Goal: Task Accomplishment & Management: Manage account settings

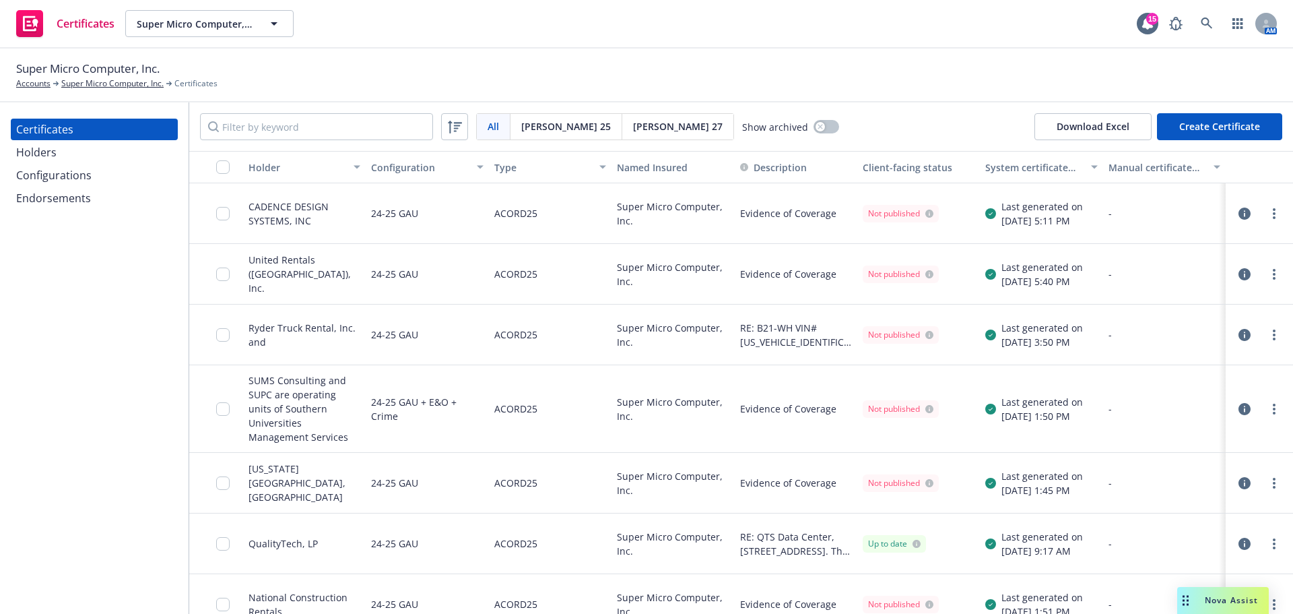
click at [112, 148] on div "Holders" at bounding box center [94, 152] width 156 height 22
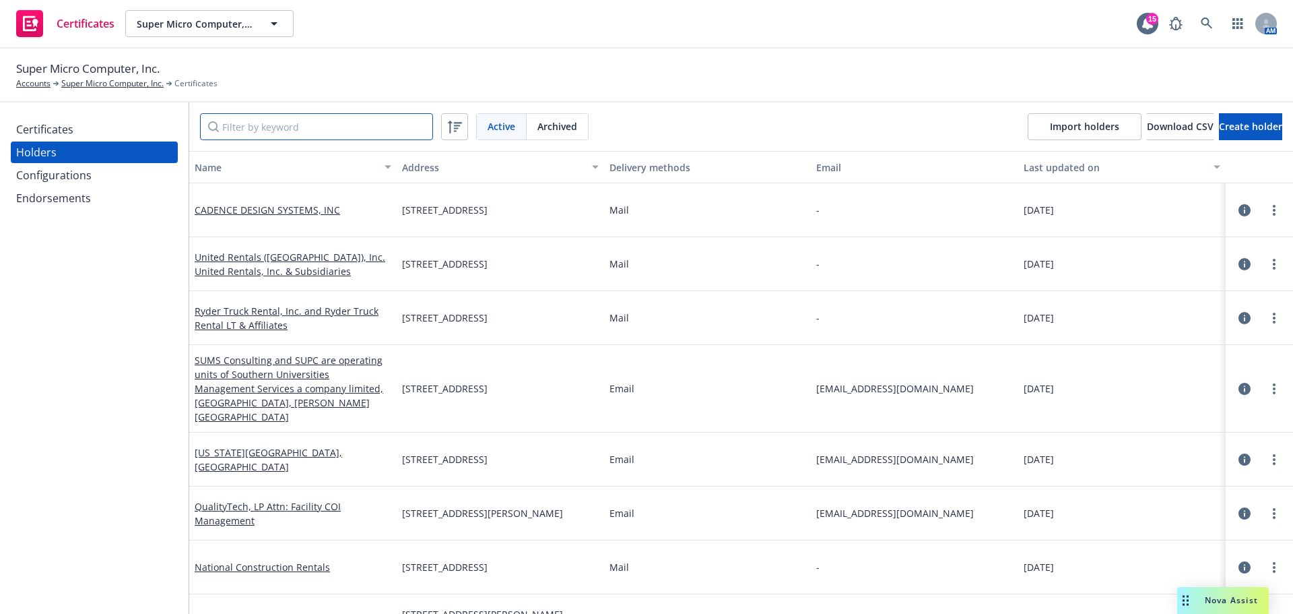
click at [244, 134] on input "Filter by keyword" at bounding box center [316, 126] width 233 height 27
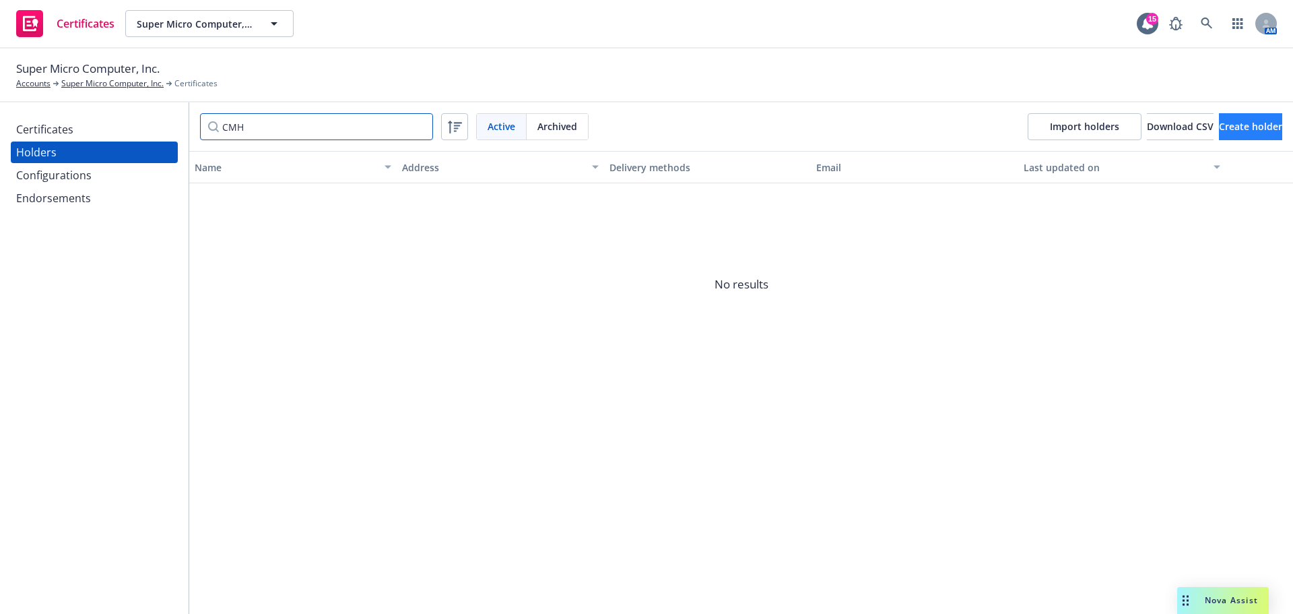
type input "CMH"
click at [1225, 130] on span "Create holder" at bounding box center [1250, 126] width 63 height 13
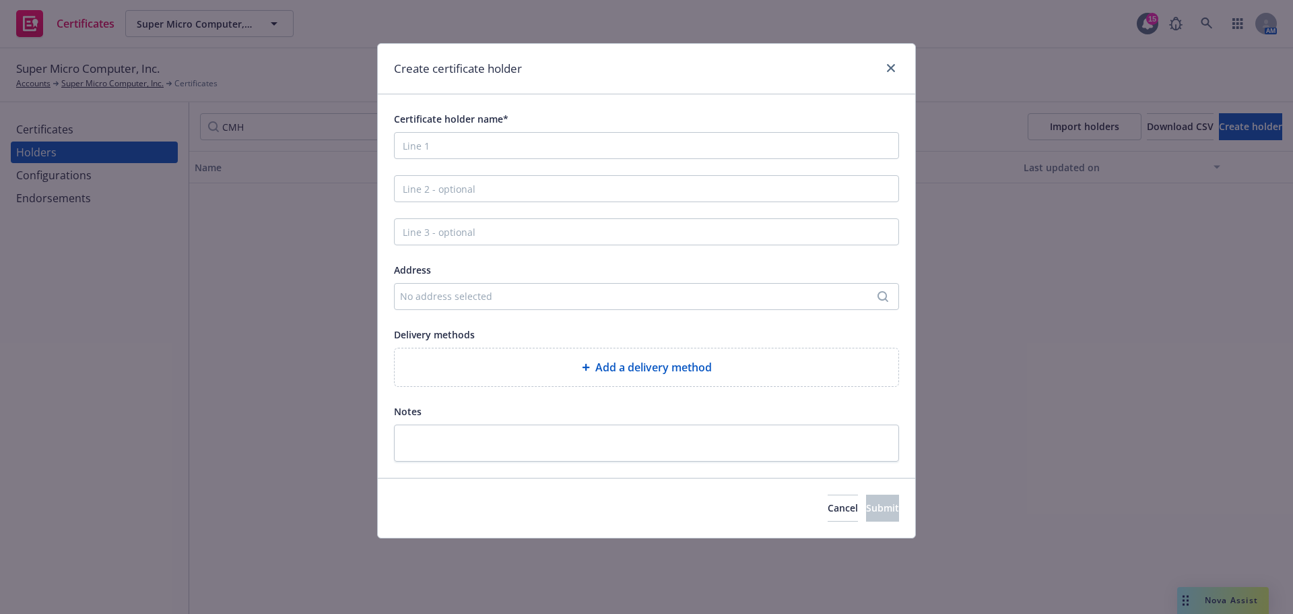
click at [455, 131] on div "Certificate holder name*" at bounding box center [646, 134] width 505 height 48
click at [444, 145] on input "Certificate holder name*" at bounding box center [646, 145] width 505 height 27
type input "CMH01 Holdings LP"
click at [435, 300] on div "No address selected" at bounding box center [640, 296] width 480 height 14
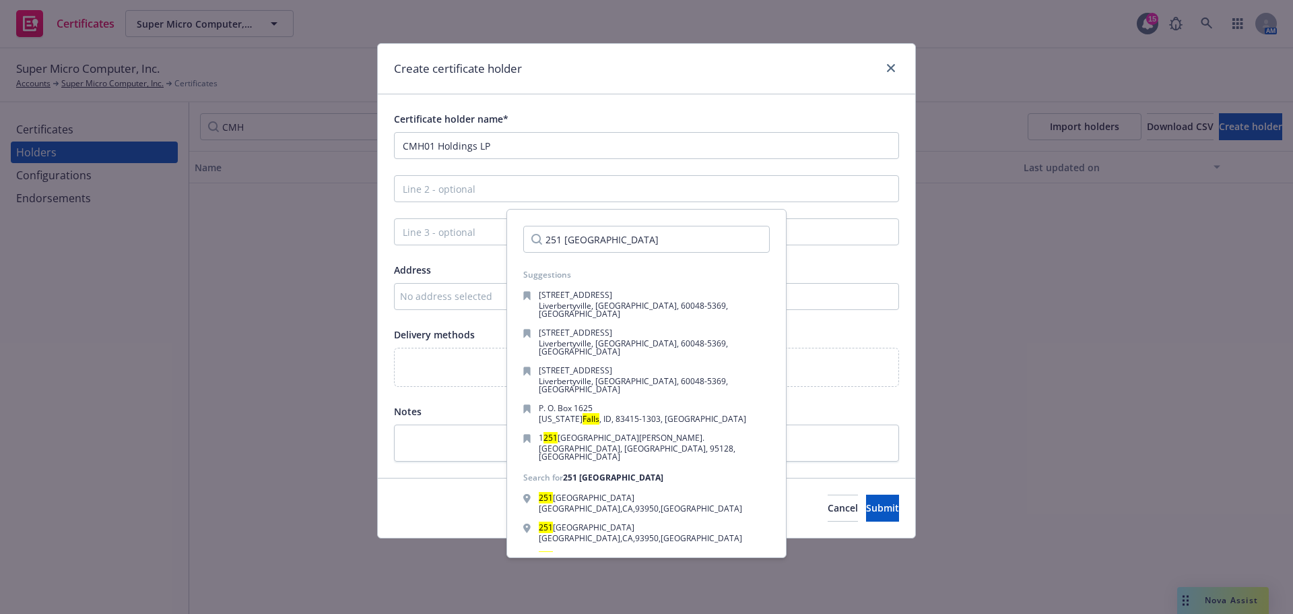
drag, startPoint x: 664, startPoint y: 233, endPoint x: 516, endPoint y: 224, distance: 148.4
click at [516, 224] on div "251 [GEOGRAPHIC_DATA]" at bounding box center [646, 239] width 268 height 48
type input "251 [GEOGRAPHIC_DATA]"
click at [816, 300] on div "No address selected" at bounding box center [640, 296] width 480 height 14
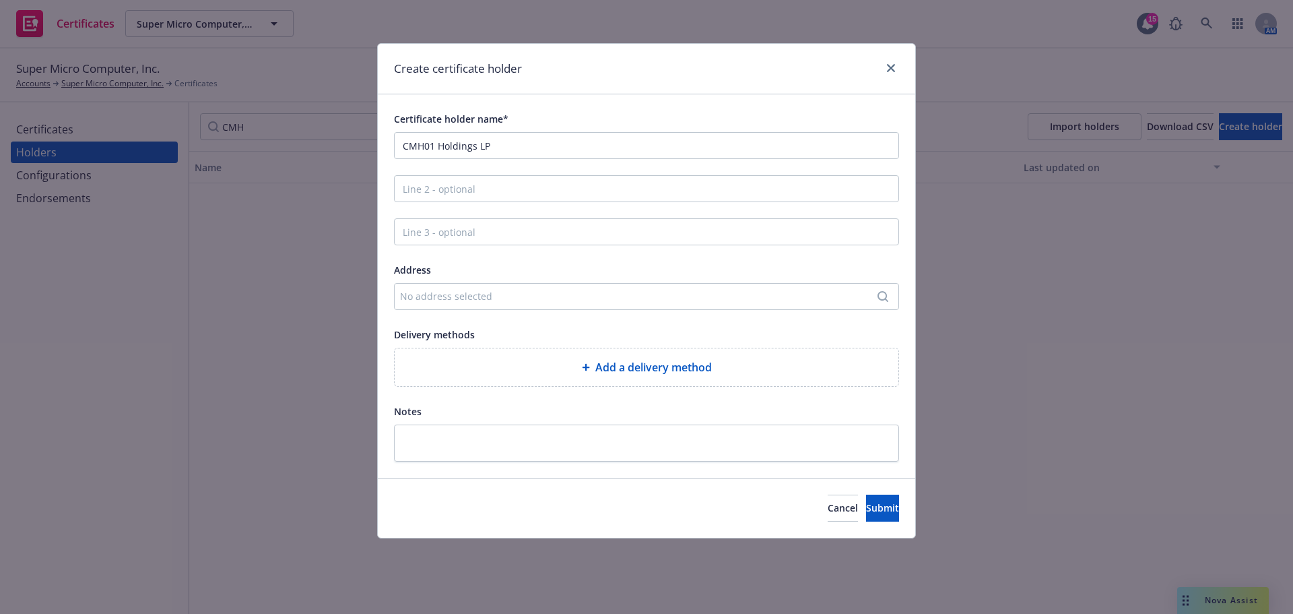
click at [527, 300] on div "No address selected" at bounding box center [640, 296] width 480 height 14
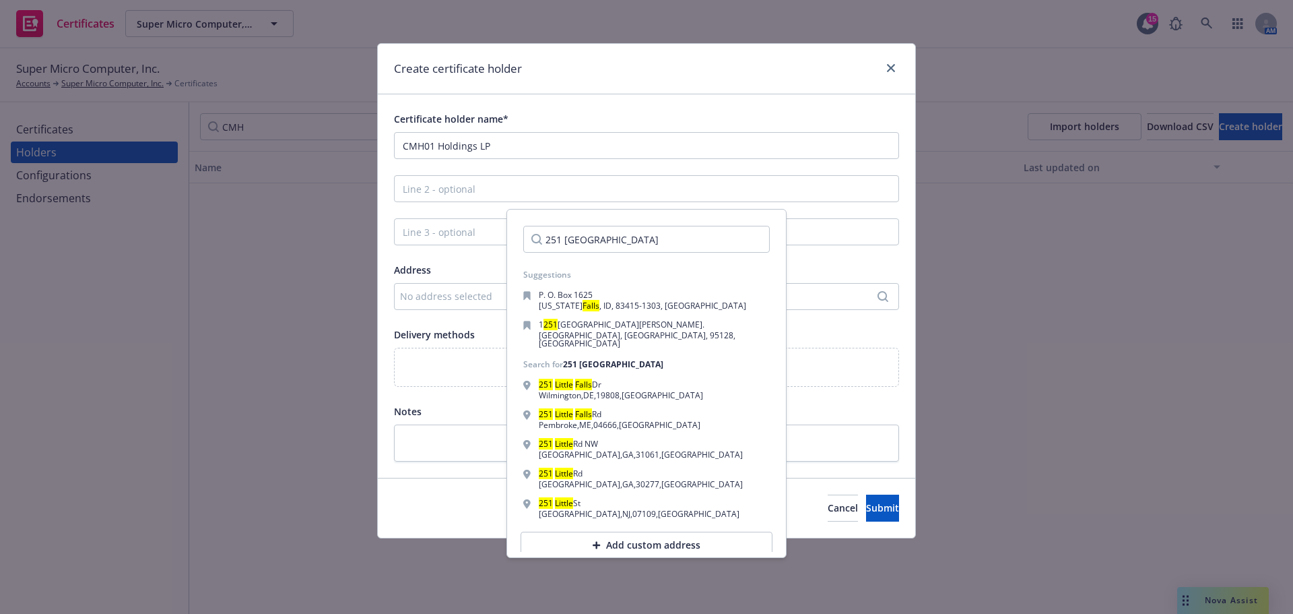
click at [648, 533] on div "Add custom address" at bounding box center [647, 544] width 252 height 27
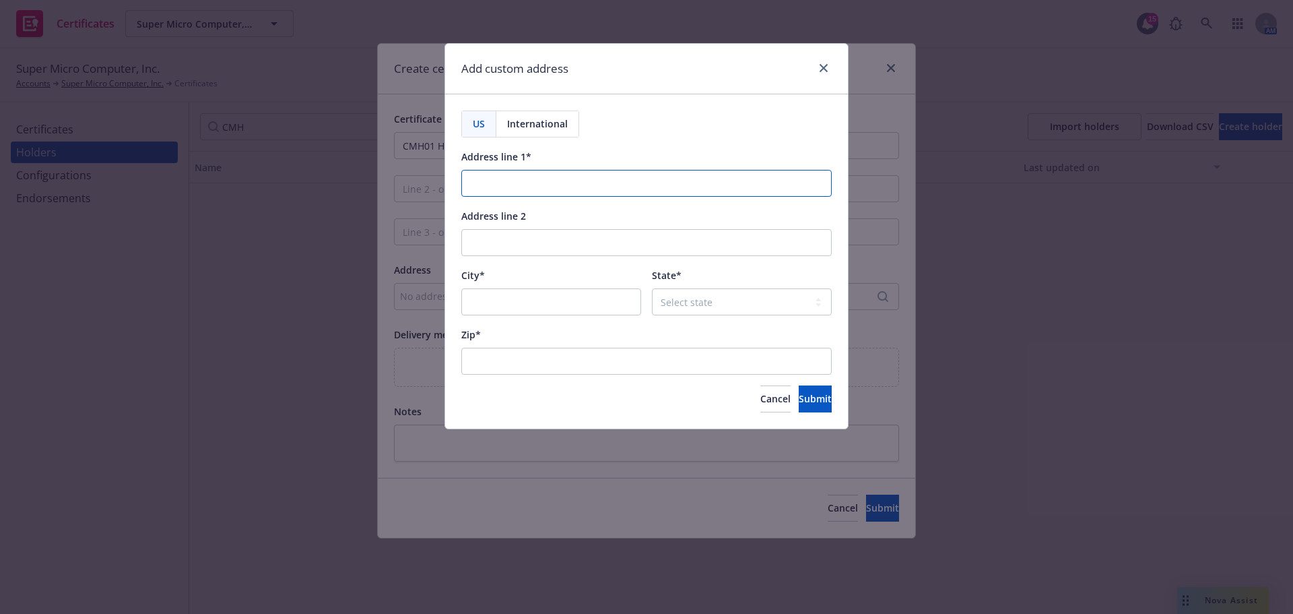
click at [504, 183] on input "Address line 1*" at bounding box center [646, 183] width 370 height 27
paste input "251 [GEOGRAPHIC_DATA]"
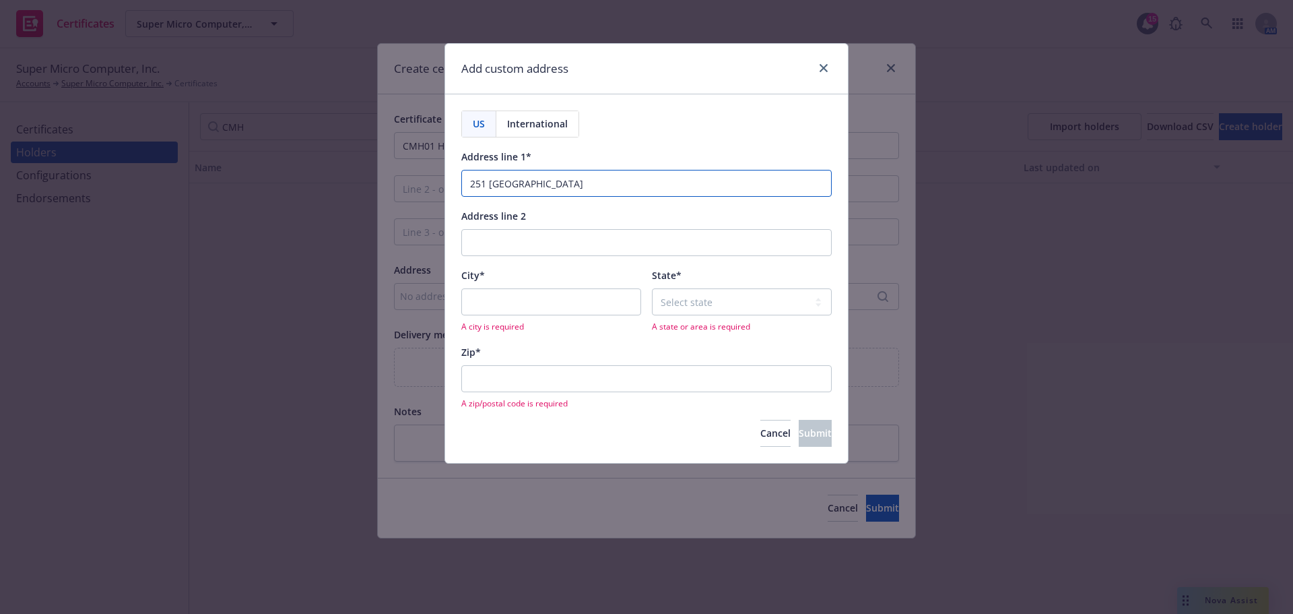
click at [601, 188] on input "251 [GEOGRAPHIC_DATA]" at bounding box center [646, 183] width 370 height 27
type input "[STREET_ADDRESS]"
type input "Willmington"
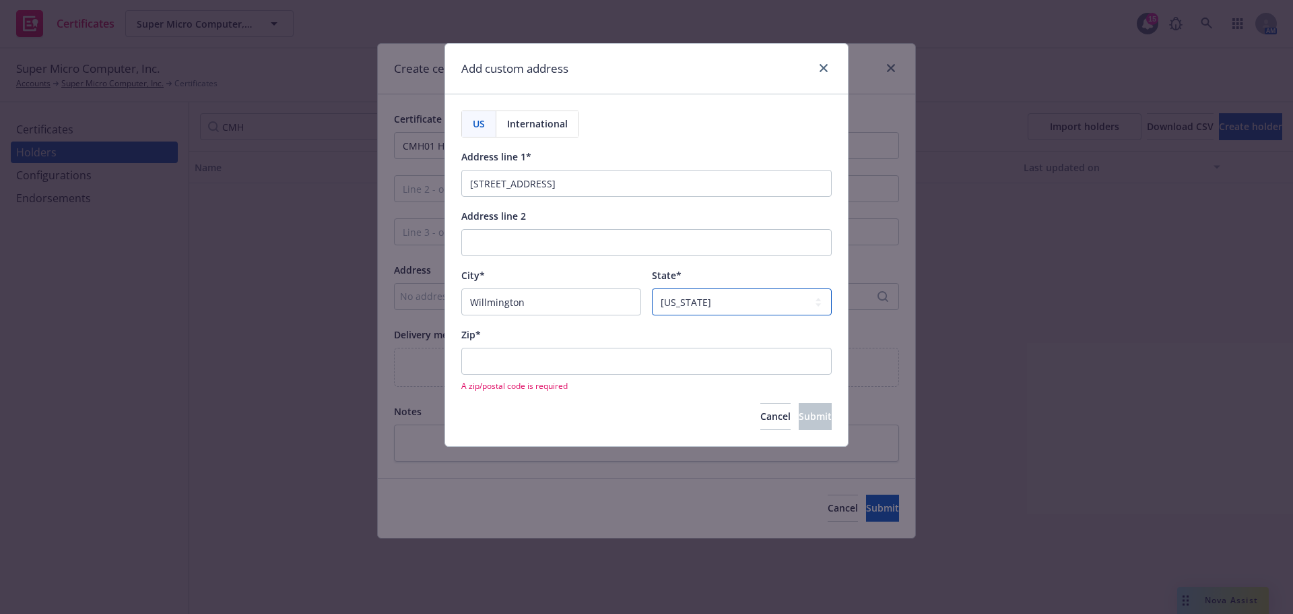
click at [671, 303] on select "Select state [US_STATE] [US_STATE] [US_STATE] [US_STATE] [US_STATE] [PERSON_NAM…" at bounding box center [742, 301] width 180 height 27
select select "DE"
click at [652, 288] on select "Select state [US_STATE] [US_STATE] [US_STATE] [US_STATE] [US_STATE] [PERSON_NAM…" at bounding box center [742, 301] width 180 height 27
click at [500, 358] on input "Zip*" at bounding box center [646, 361] width 370 height 27
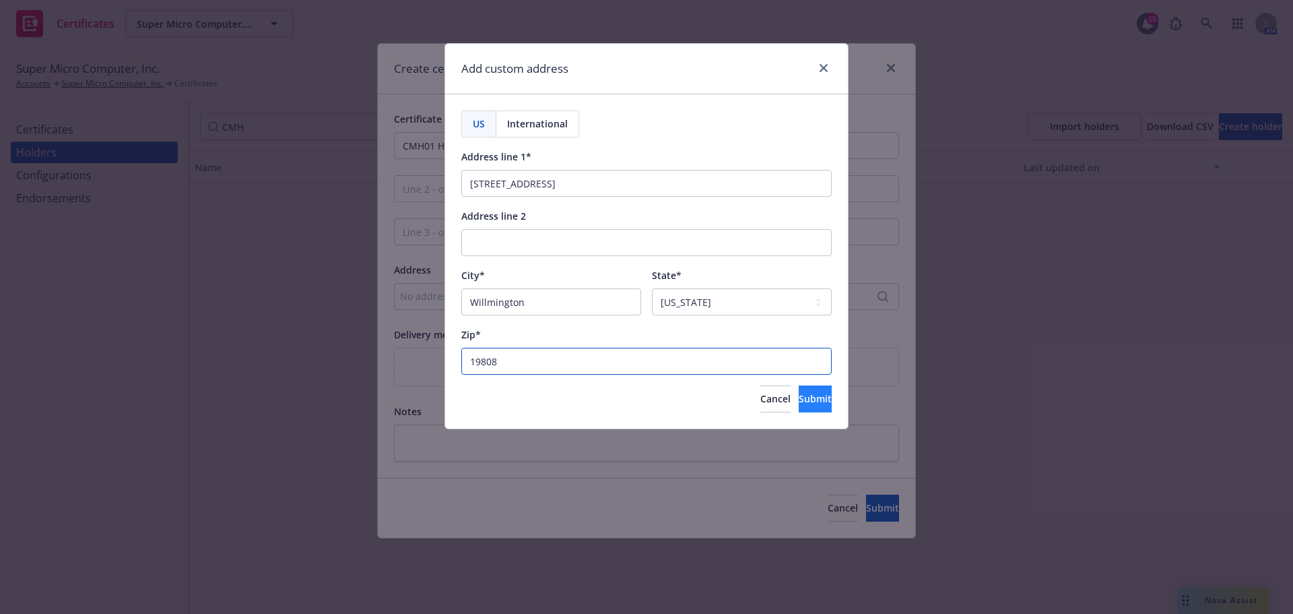
type input "19808"
click at [799, 394] on span "Submit" at bounding box center [815, 398] width 33 height 13
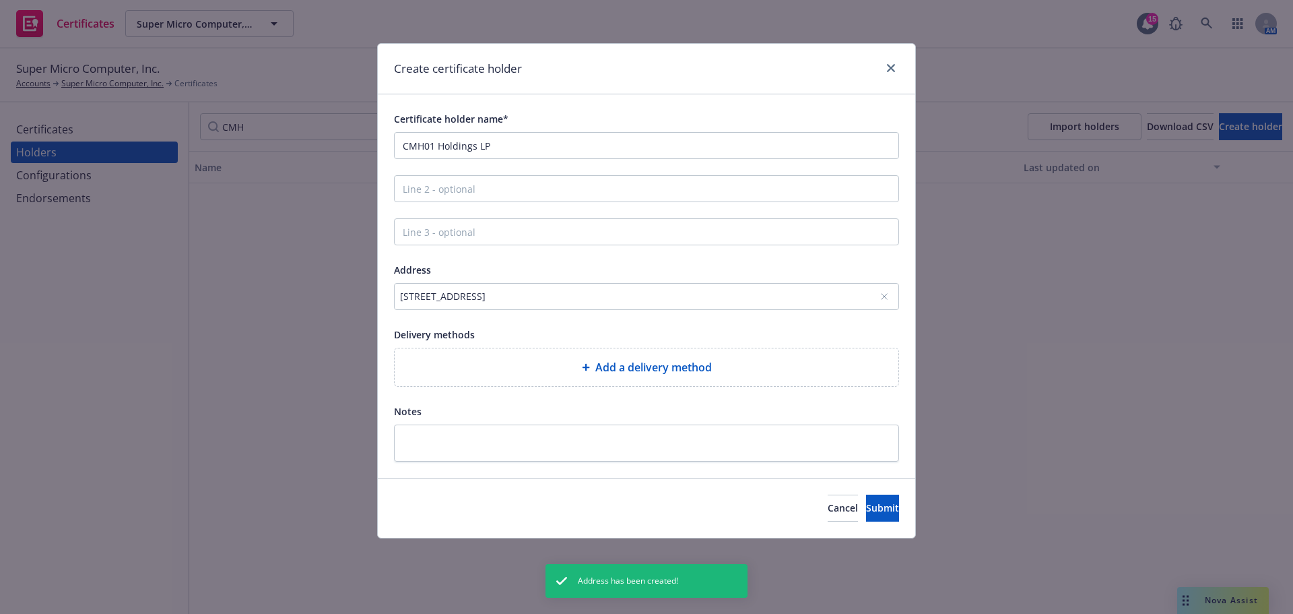
click at [670, 370] on span "Add a delivery method" at bounding box center [653, 367] width 117 height 16
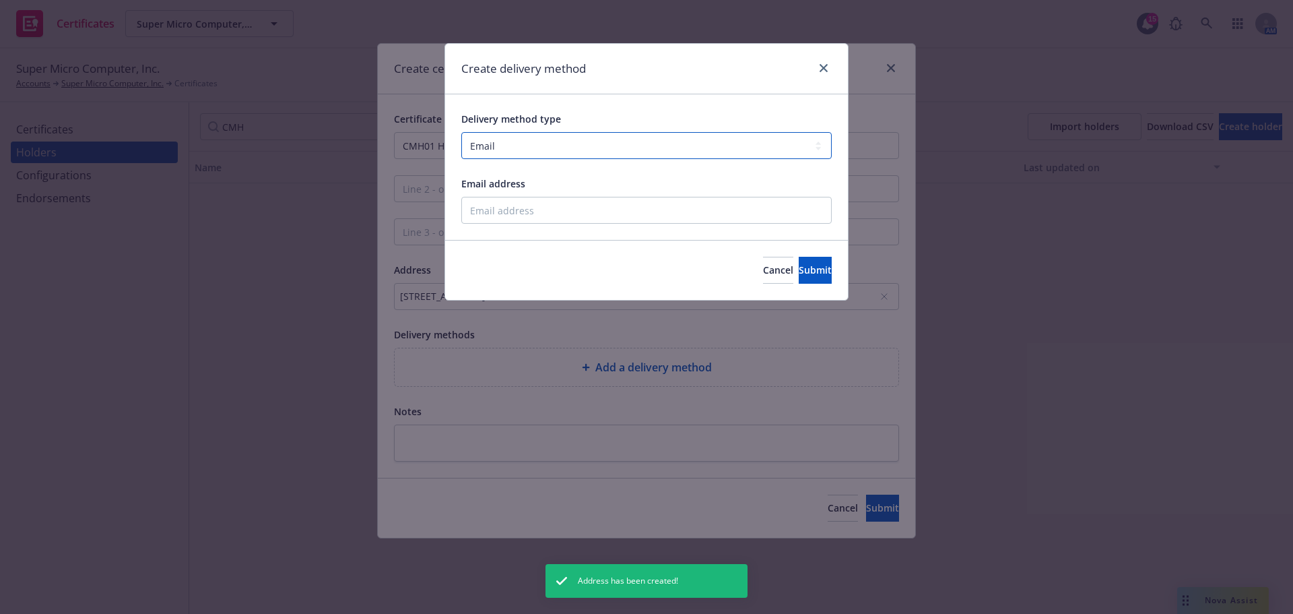
click at [548, 146] on select "Select delivery method type Email Mail Fax Upload to Compliance Website" at bounding box center [646, 145] width 370 height 27
select select "UPLOAD_TO_COMPLIANCE_WEBSITE"
click at [461, 132] on select "Select delivery method type Email Mail Fax Upload to Compliance Website" at bounding box center [646, 145] width 370 height 27
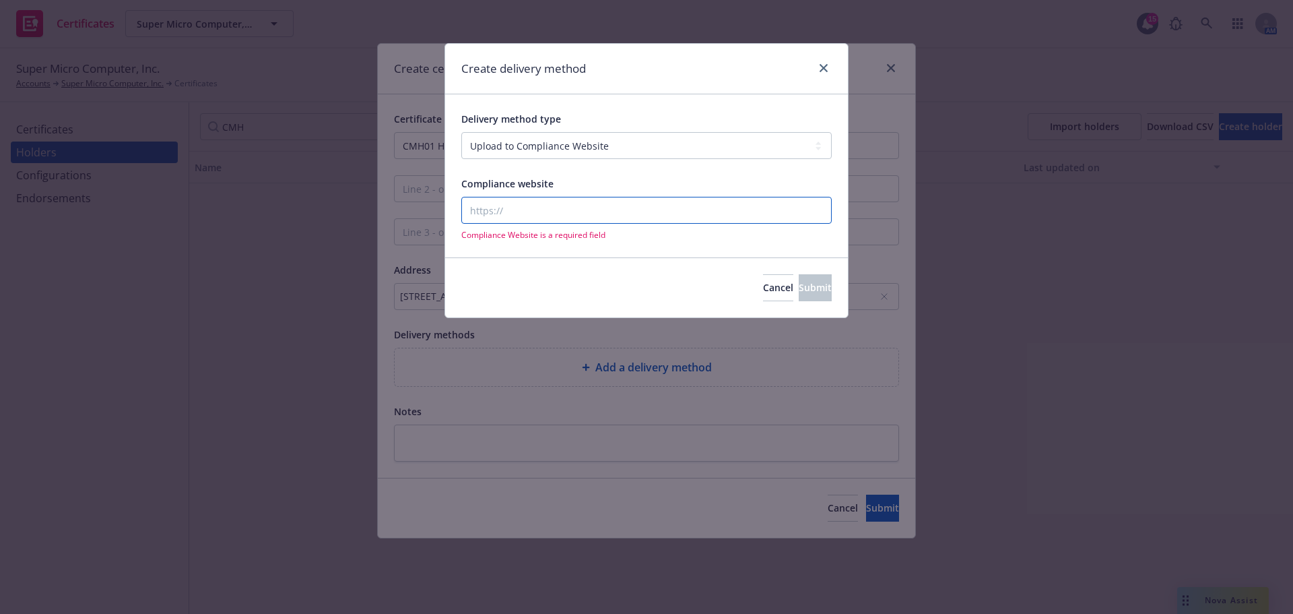
click at [664, 218] on input "Compliance website" at bounding box center [646, 210] width 370 height 27
type input "[DOMAIN_NAME]"
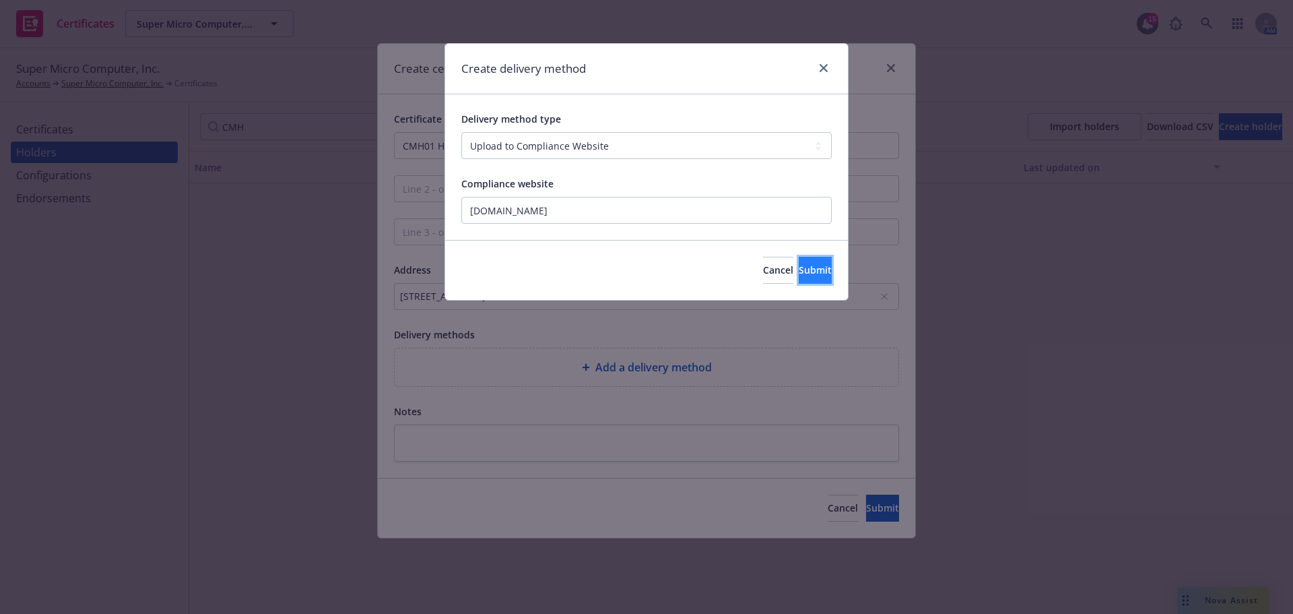
click at [799, 265] on span "Submit" at bounding box center [815, 269] width 33 height 13
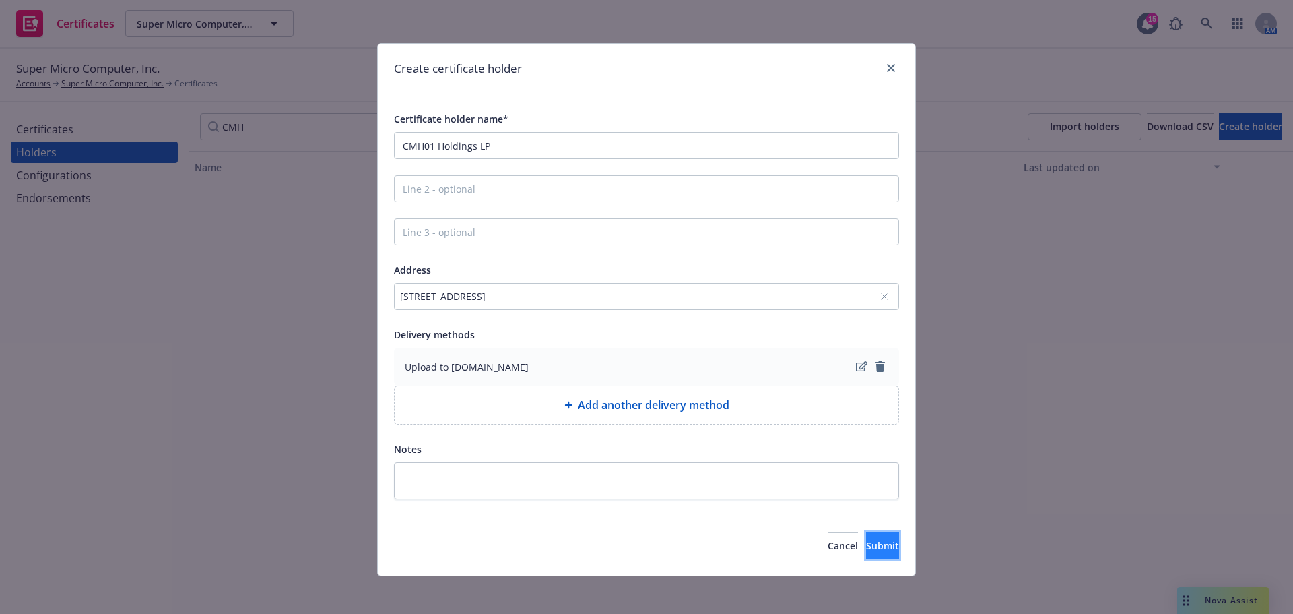
click at [866, 545] on span "Submit" at bounding box center [882, 545] width 33 height 13
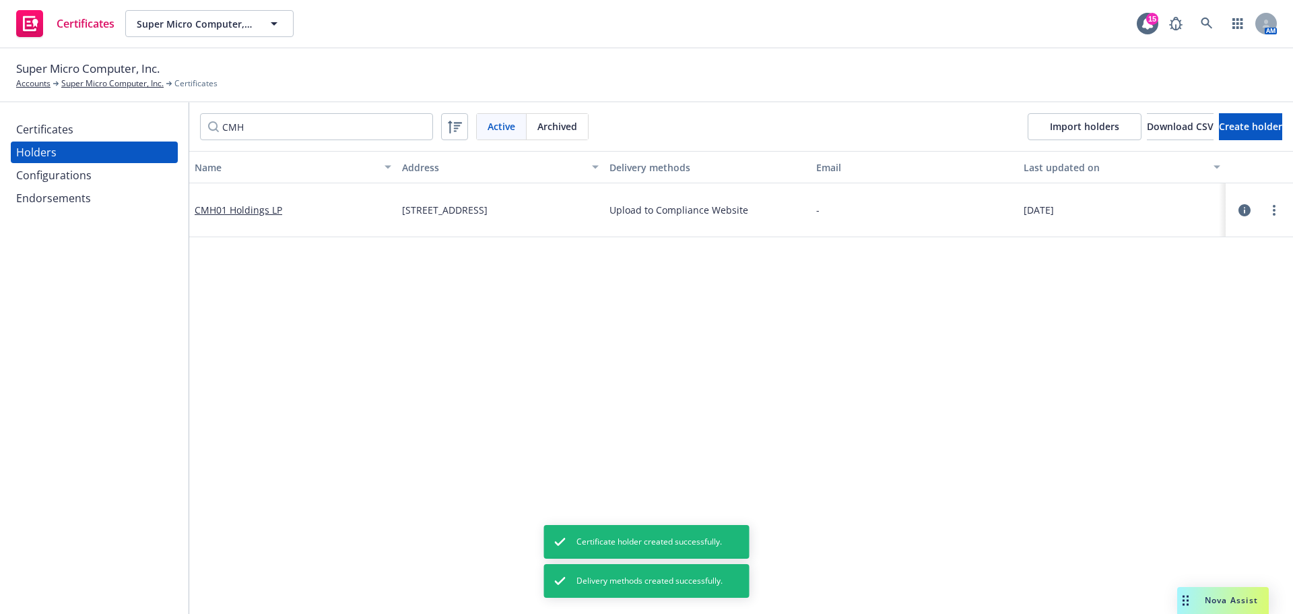
click at [84, 135] on div "Certificates" at bounding box center [94, 130] width 156 height 22
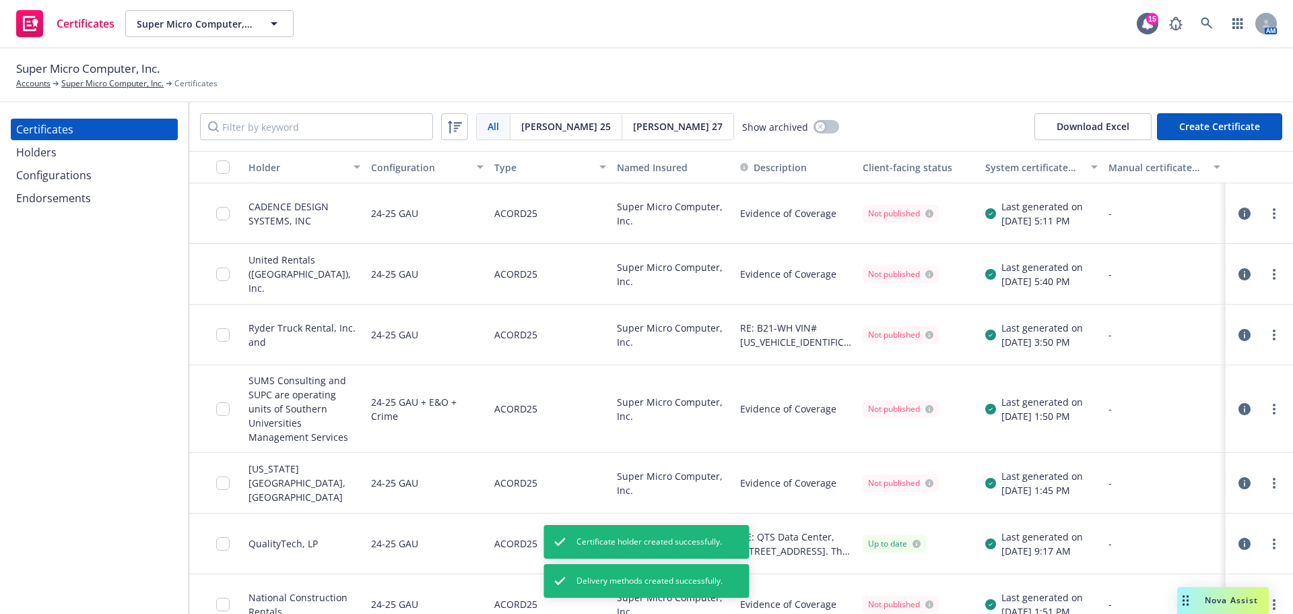
click at [1245, 120] on button "Create Certificate" at bounding box center [1219, 126] width 125 height 27
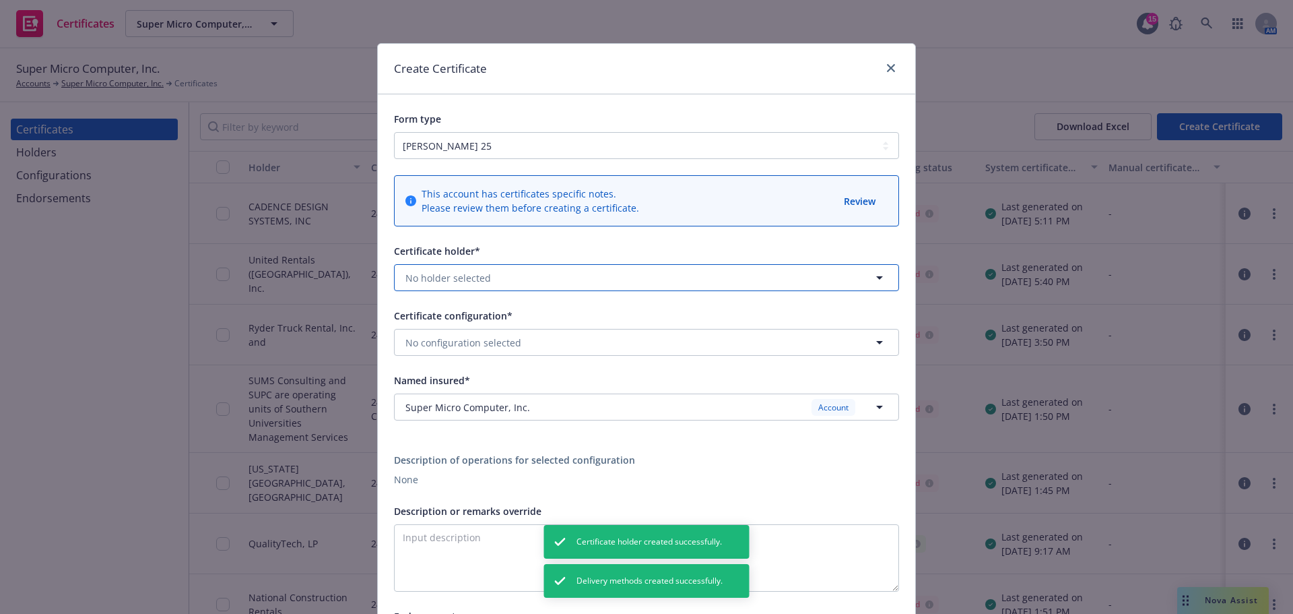
click at [536, 272] on button "No holder selected" at bounding box center [646, 277] width 505 height 27
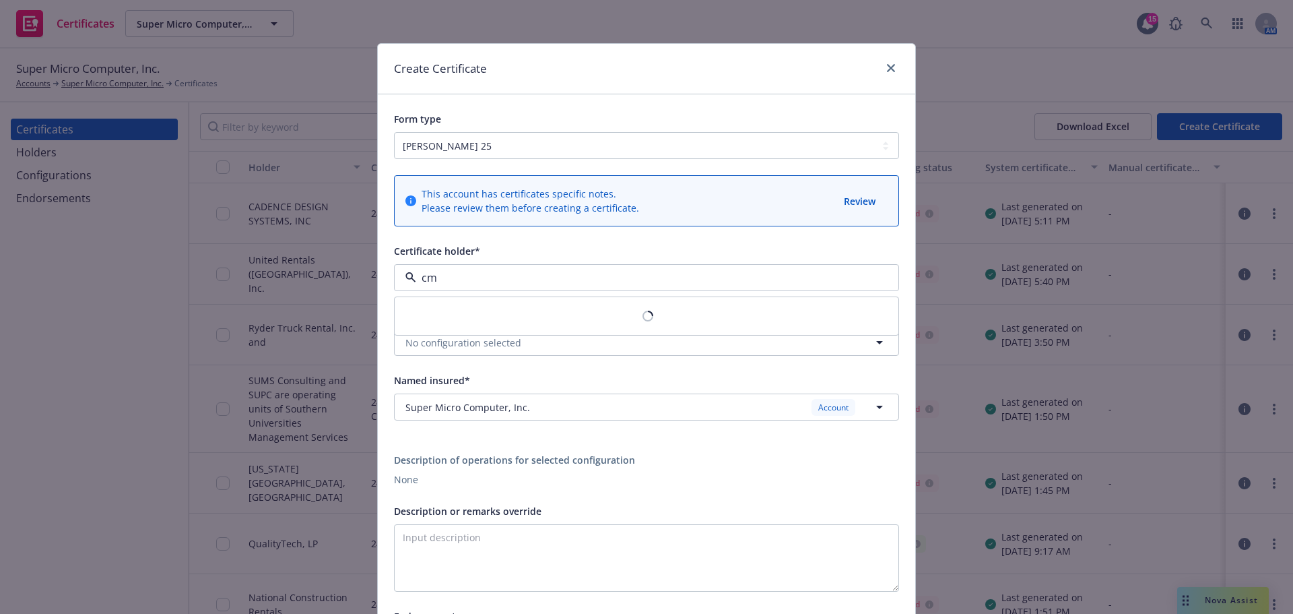
type input "cmh"
click at [500, 317] on span "CMH01 Holdings LP" at bounding box center [454, 315] width 91 height 14
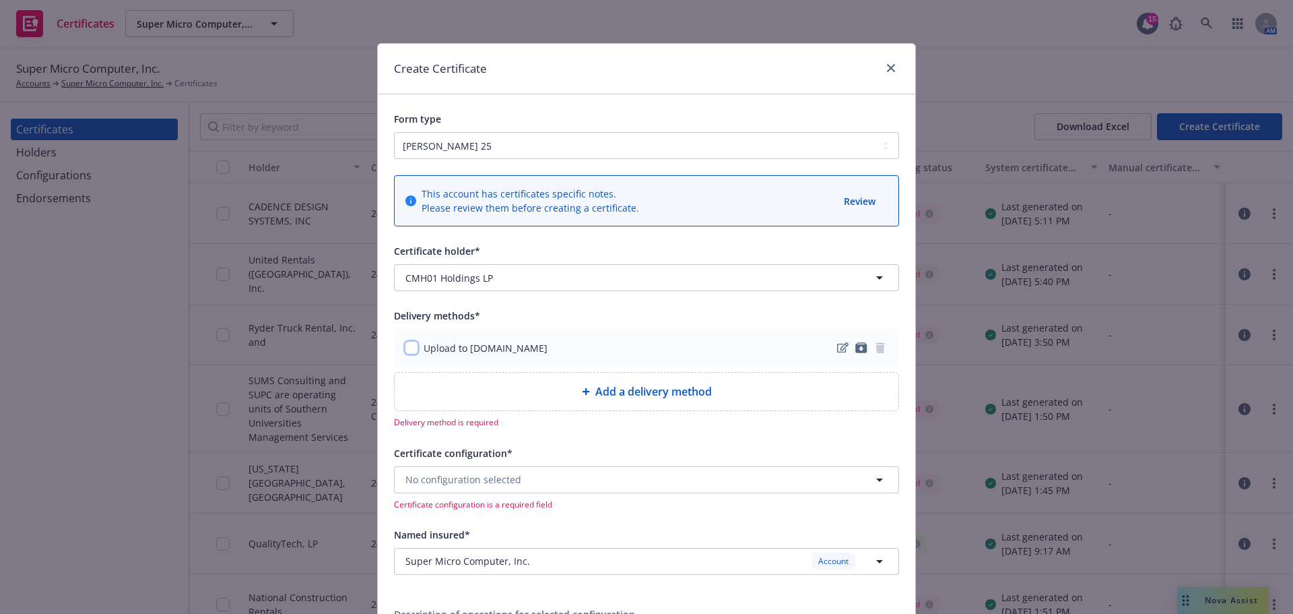
click at [405, 341] on input "checkbox" at bounding box center [411, 347] width 13 height 13
checkbox input "true"
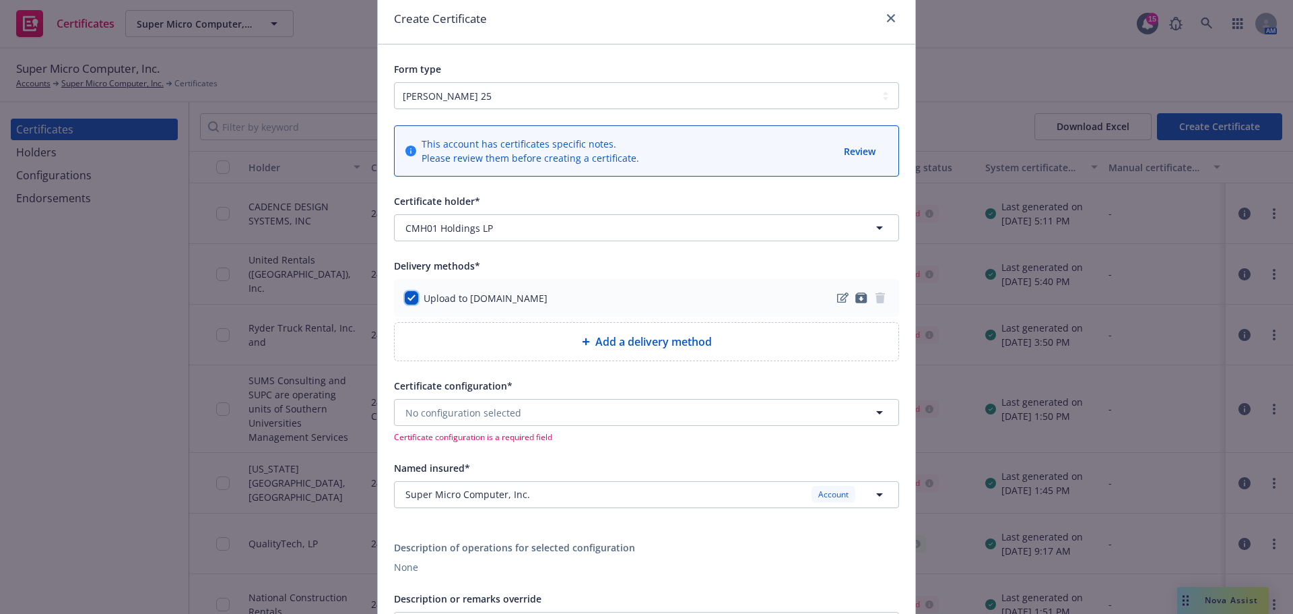
scroll to position [135, 0]
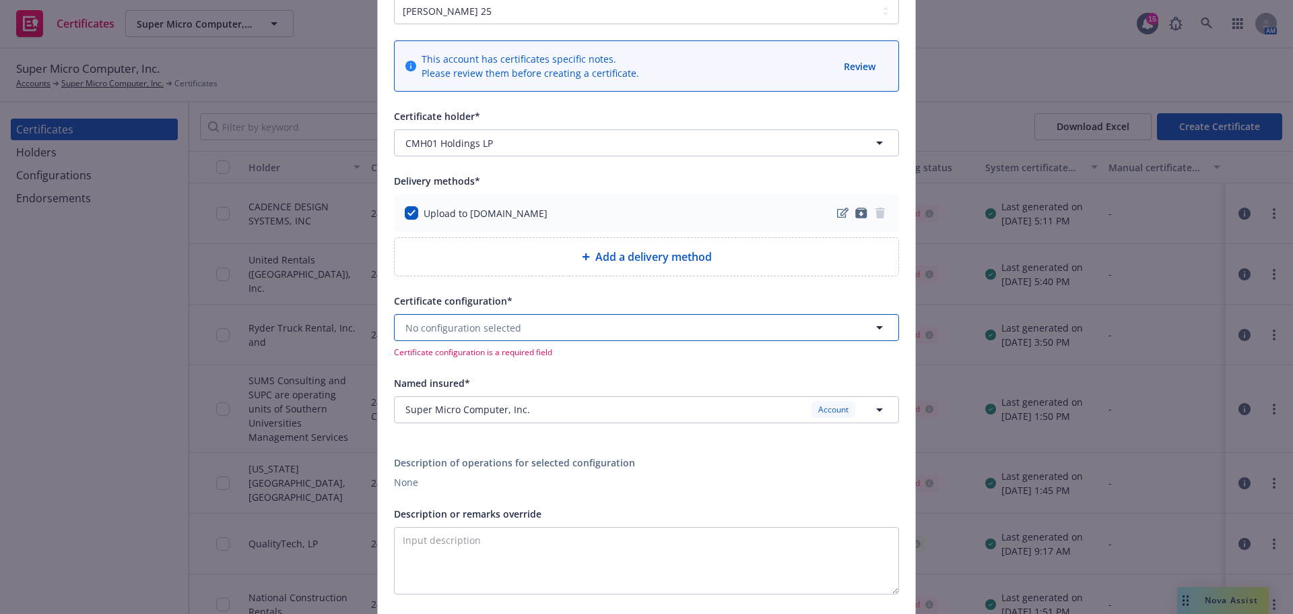
click at [626, 329] on button "No configuration selected" at bounding box center [646, 327] width 505 height 27
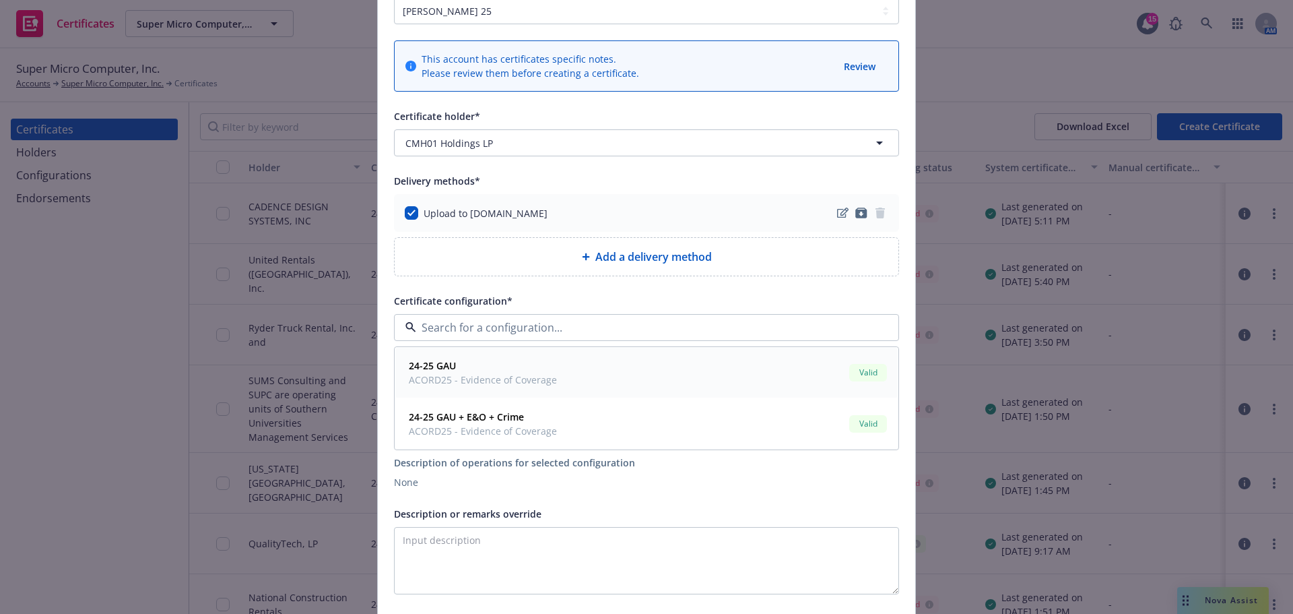
click at [608, 376] on div "24-25 GAU ACORD25 - Evidence of Coverage Valid" at bounding box center [646, 373] width 486 height 34
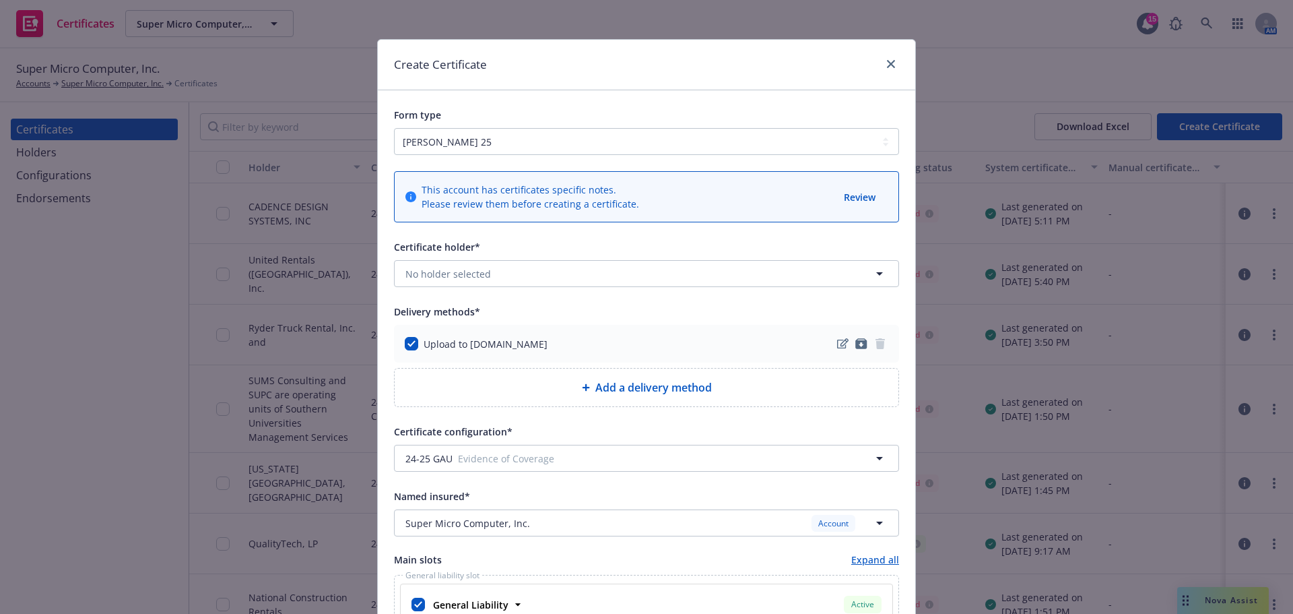
scroll to position [0, 0]
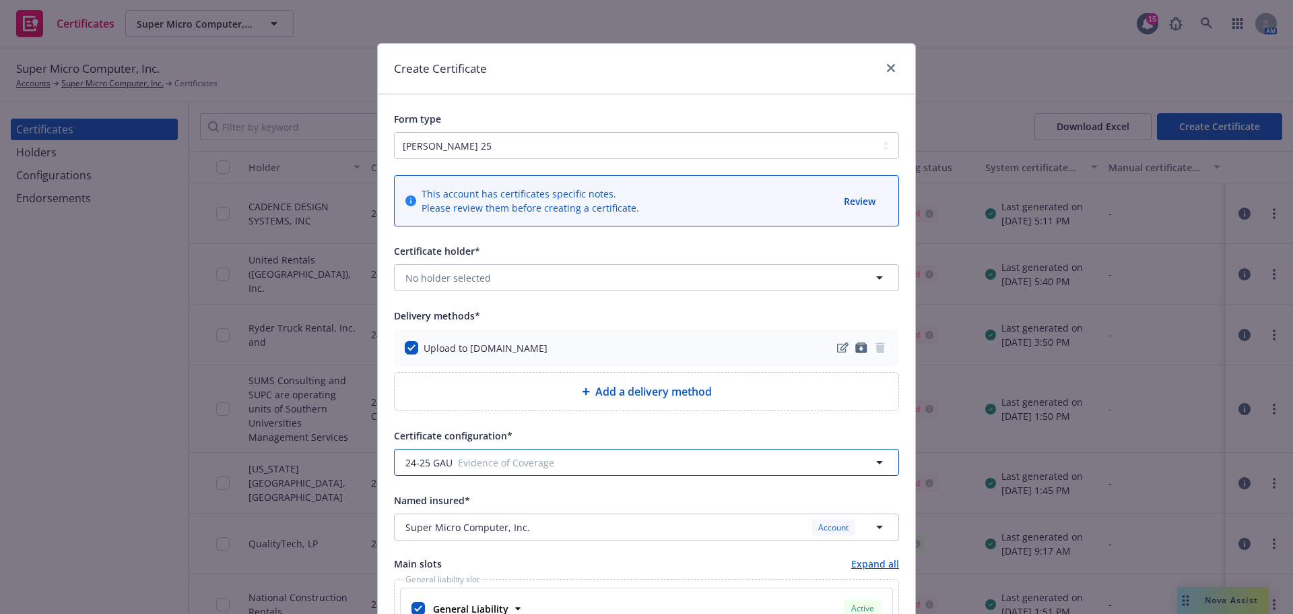
click at [616, 463] on span "Evidence of Coverage" at bounding box center [650, 462] width 385 height 14
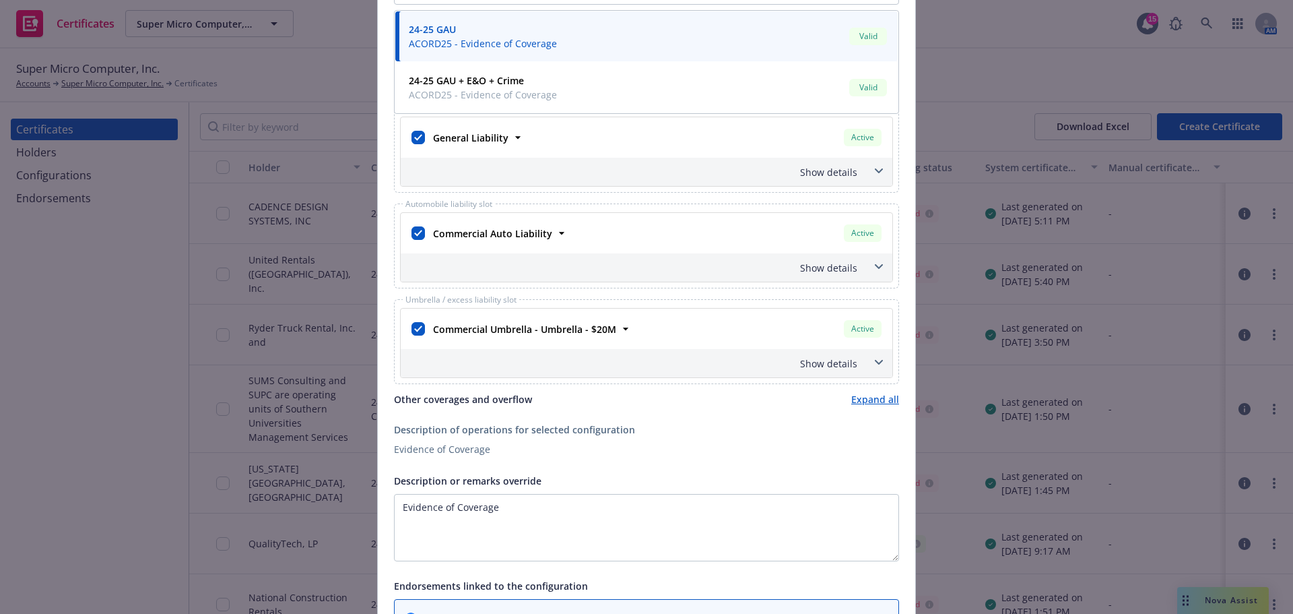
scroll to position [471, 0]
click at [411, 328] on input "checkbox" at bounding box center [417, 327] width 13 height 13
checkbox input "false"
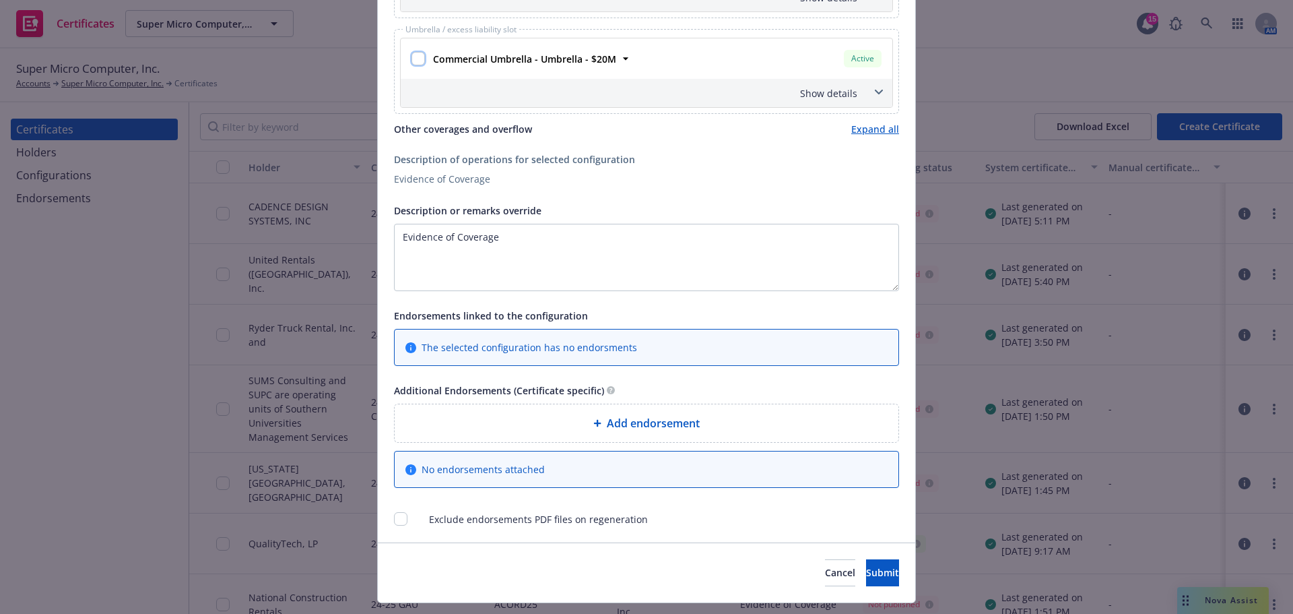
scroll to position [773, 0]
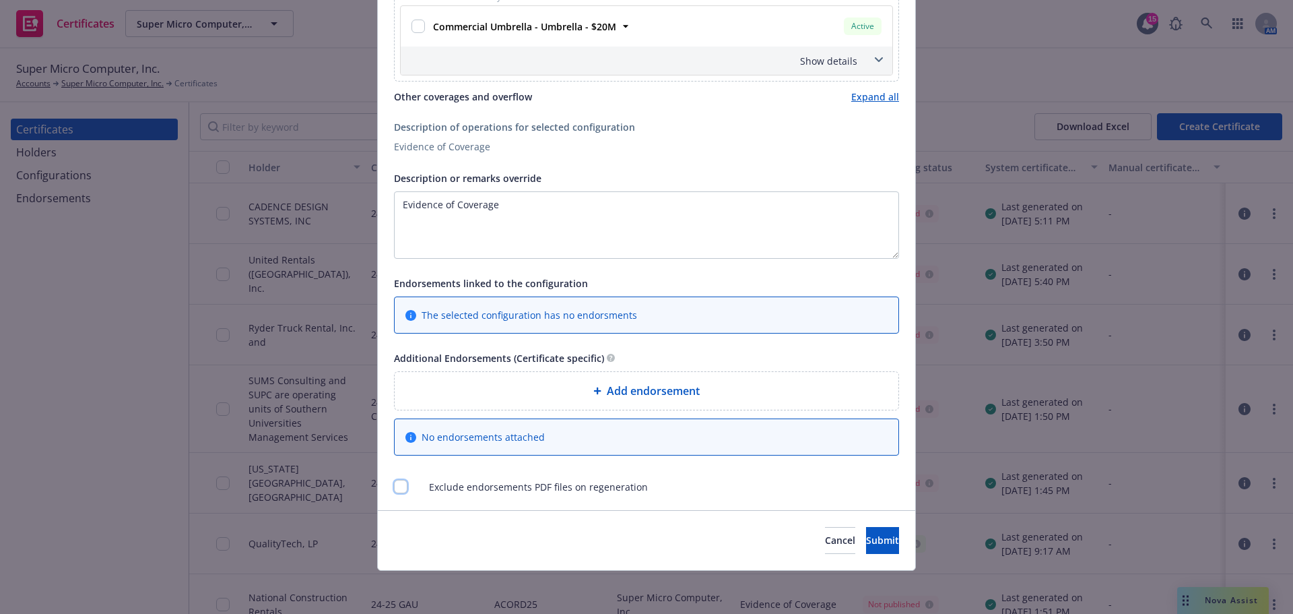
click at [401, 486] on input "checkbox" at bounding box center [400, 486] width 13 height 13
click at [400, 484] on input "checkbox" at bounding box center [400, 486] width 13 height 13
checkbox input "false"
click at [866, 537] on span "Submit" at bounding box center [882, 539] width 33 height 13
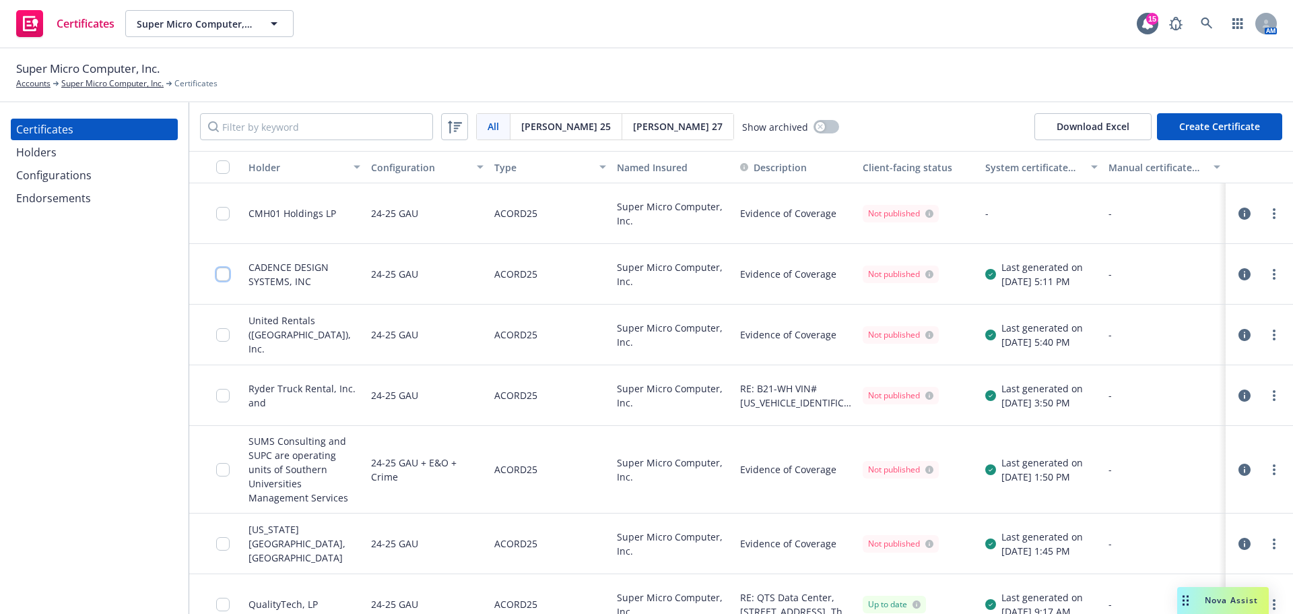
click at [218, 272] on input "checkbox" at bounding box center [222, 273] width 13 height 13
click at [223, 272] on input "checkbox" at bounding box center [222, 273] width 13 height 13
click at [226, 218] on input "checkbox" at bounding box center [222, 213] width 13 height 13
click at [1256, 211] on div at bounding box center [1259, 213] width 46 height 16
click at [1273, 215] on icon "more" at bounding box center [1274, 213] width 3 height 11
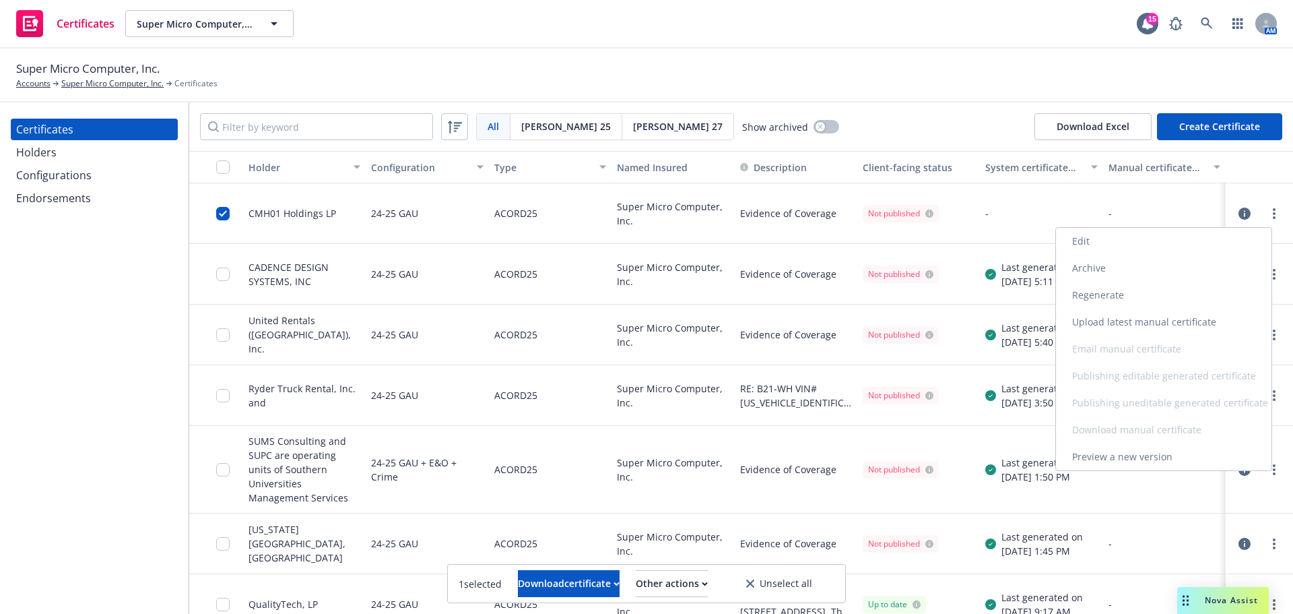
click at [1126, 291] on link "Regenerate" at bounding box center [1164, 295] width 216 height 27
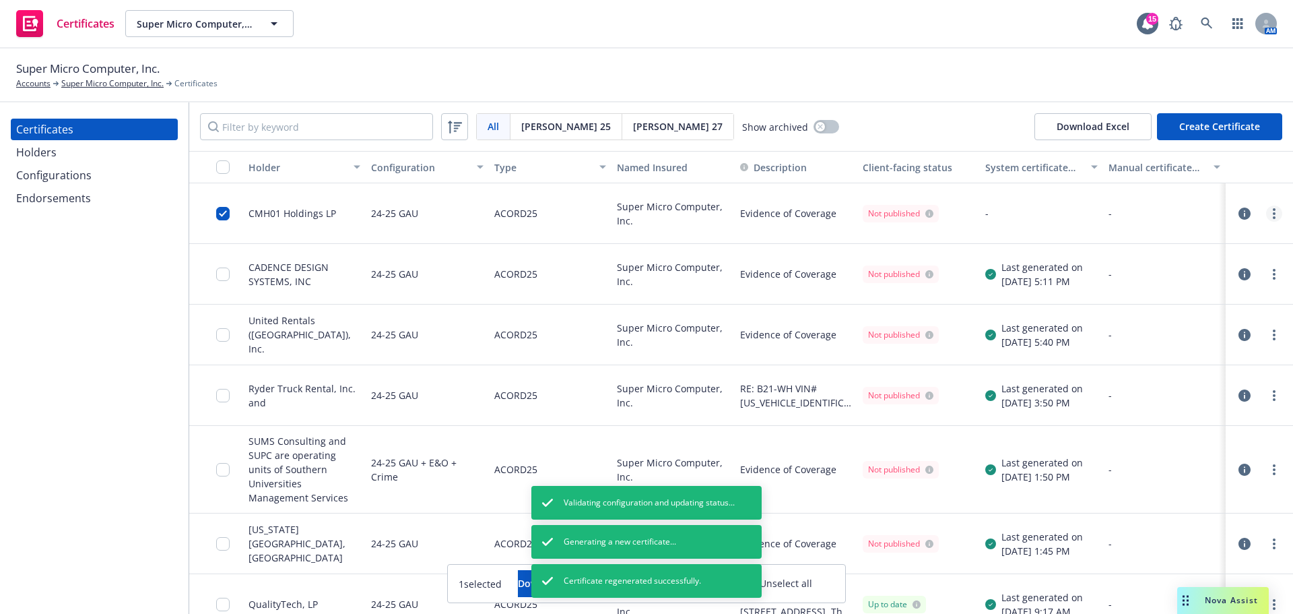
click at [1266, 218] on link "more" at bounding box center [1274, 213] width 16 height 16
click at [1127, 453] on link "Preview a new version" at bounding box center [1164, 456] width 216 height 27
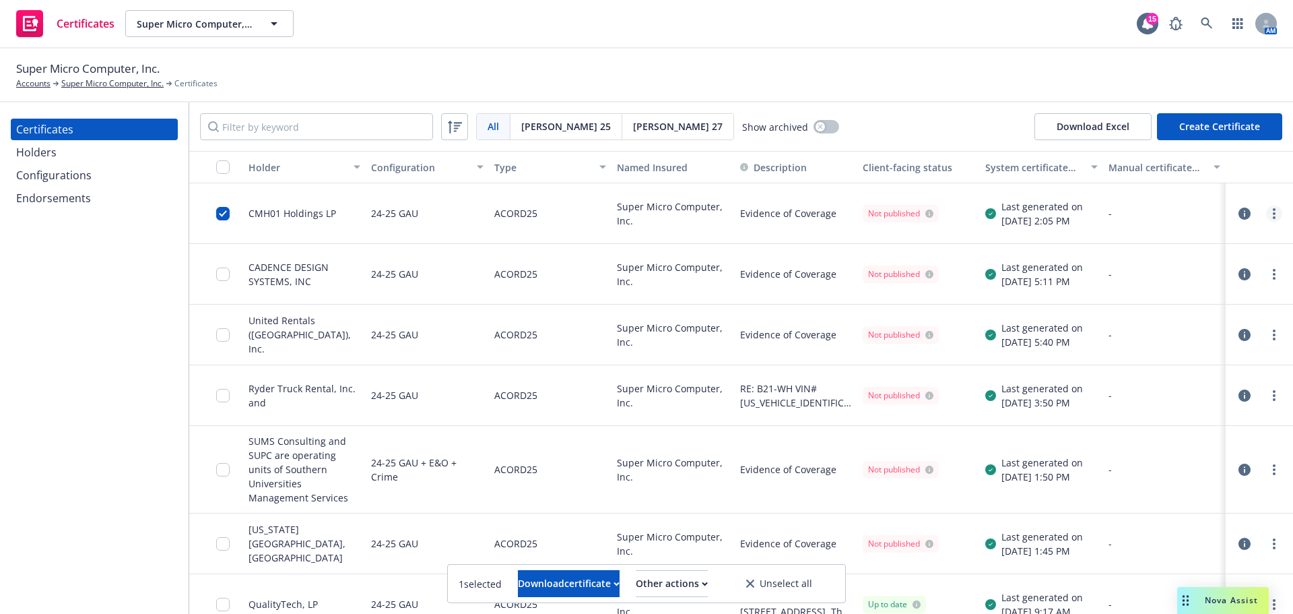
click at [1266, 215] on link "more" at bounding box center [1274, 213] width 16 height 16
click at [1114, 246] on link "Edit" at bounding box center [1164, 241] width 216 height 27
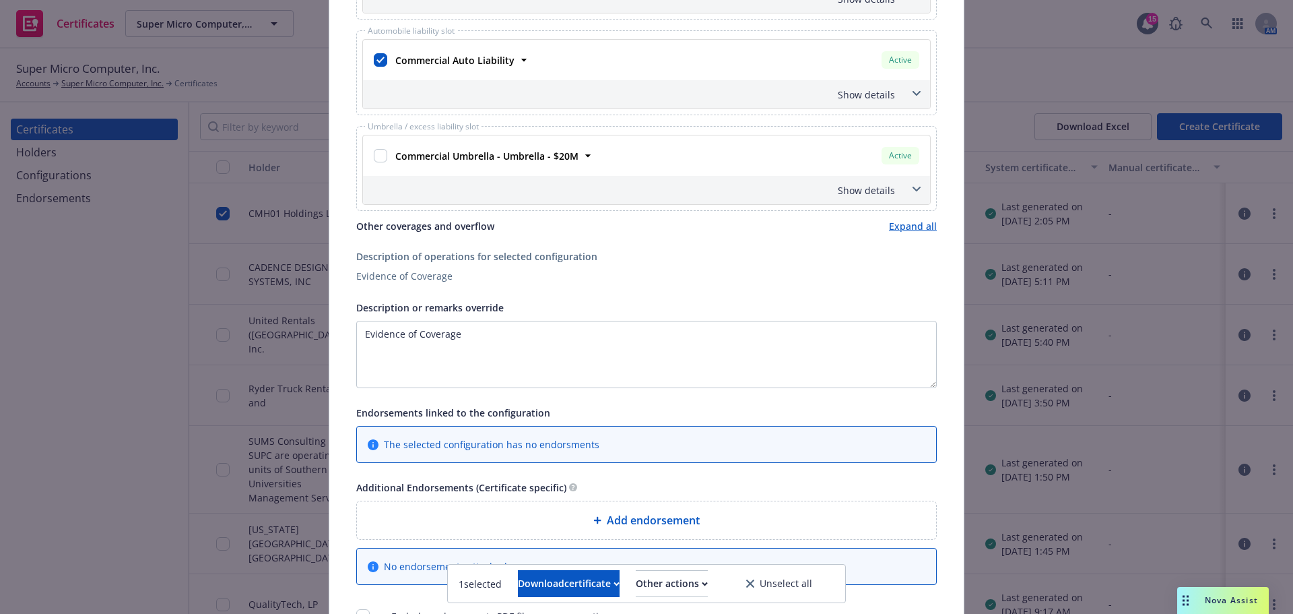
scroll to position [404, 0]
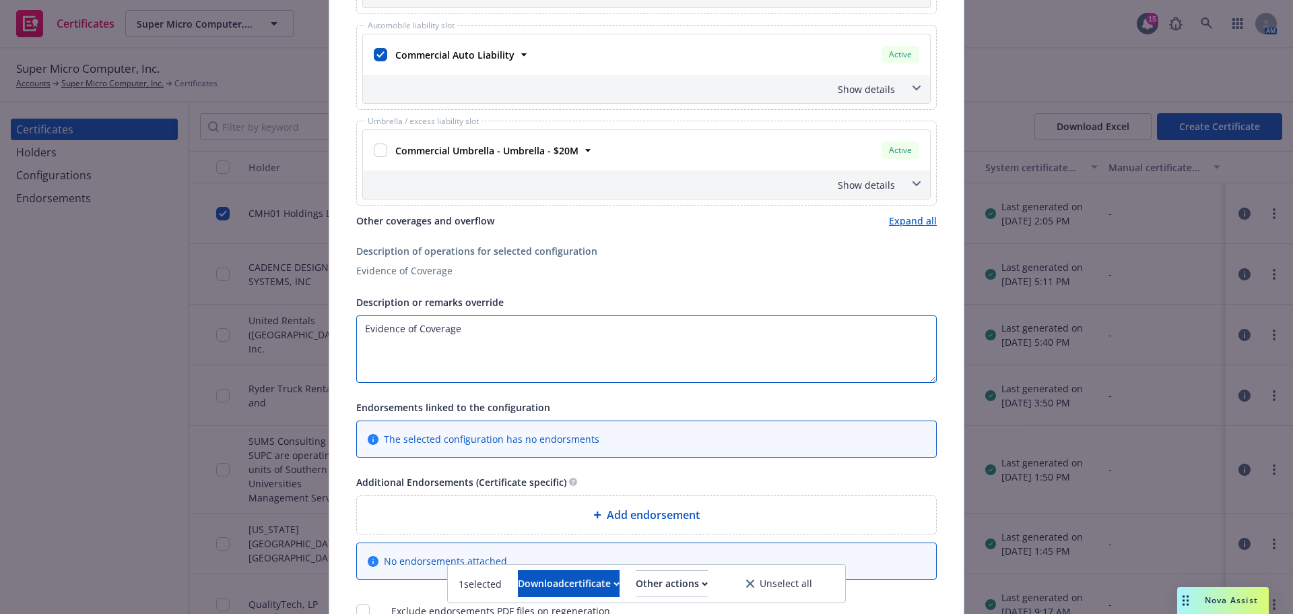
drag, startPoint x: 467, startPoint y: 329, endPoint x: 334, endPoint y: 329, distance: 133.3
click at [334, 329] on div "This account has certificates specific notes. Please review them before creatin…" at bounding box center [646, 164] width 634 height 972
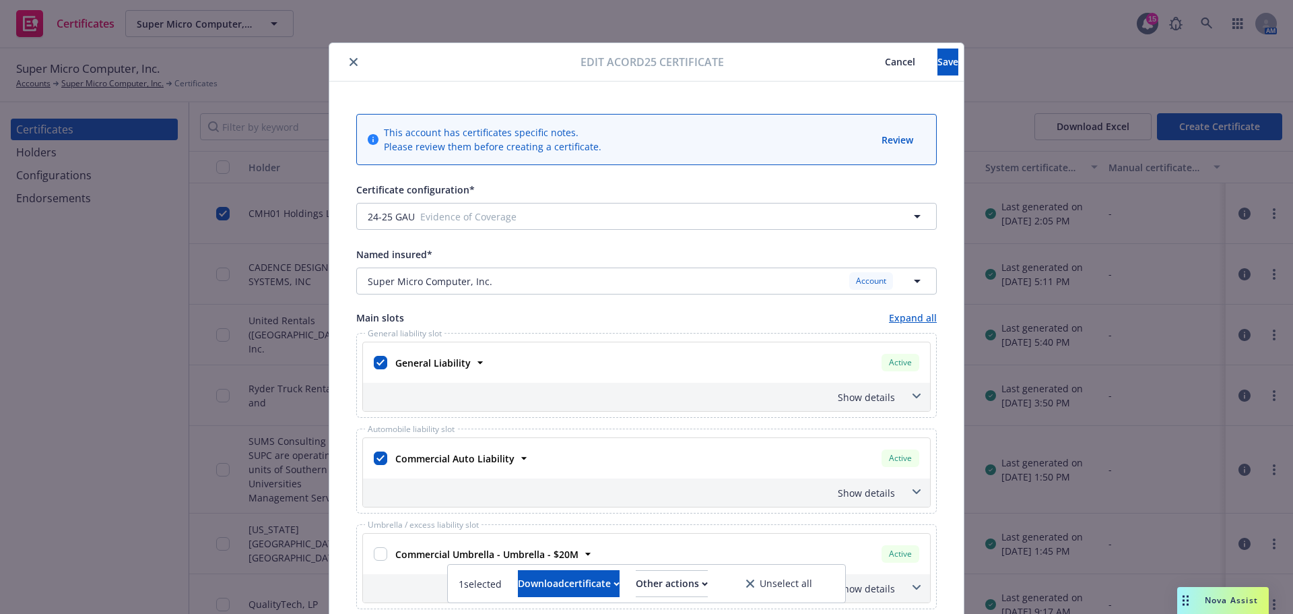
scroll to position [0, 0]
type textarea "Property location: [STREET_ADDRESS][PERSON_NAME]"
click at [937, 59] on span "Save" at bounding box center [947, 62] width 21 height 13
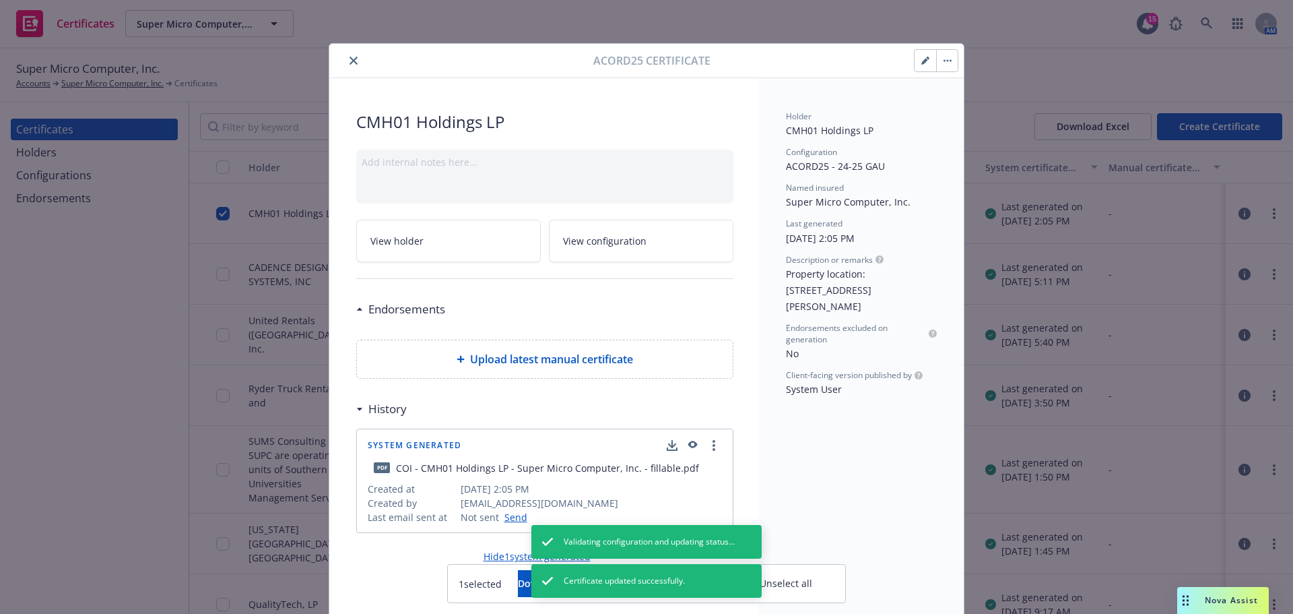
click at [350, 63] on icon "close" at bounding box center [354, 61] width 8 height 8
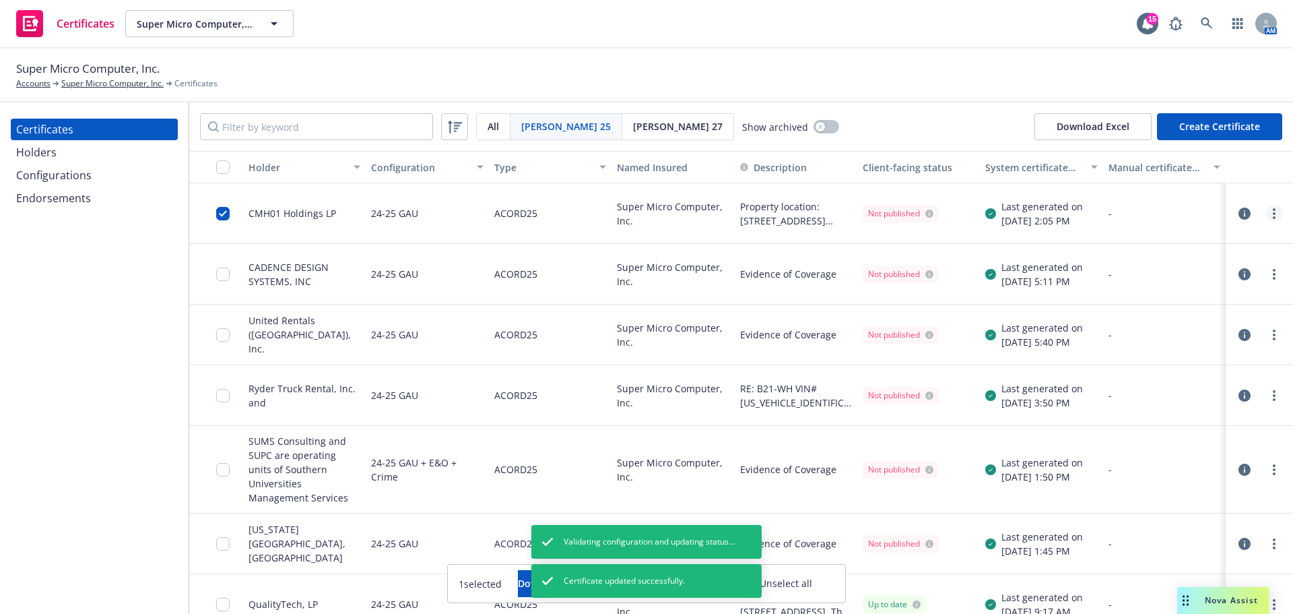
click at [1267, 213] on link "more" at bounding box center [1274, 213] width 16 height 16
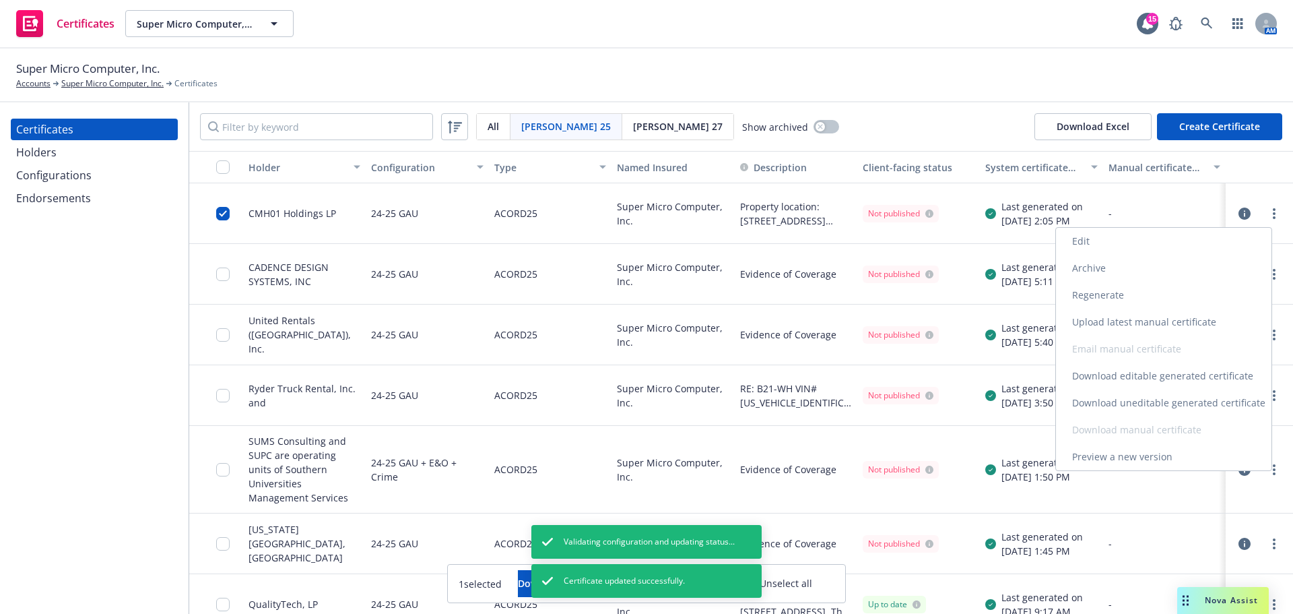
click at [1166, 299] on link "Regenerate" at bounding box center [1164, 295] width 216 height 27
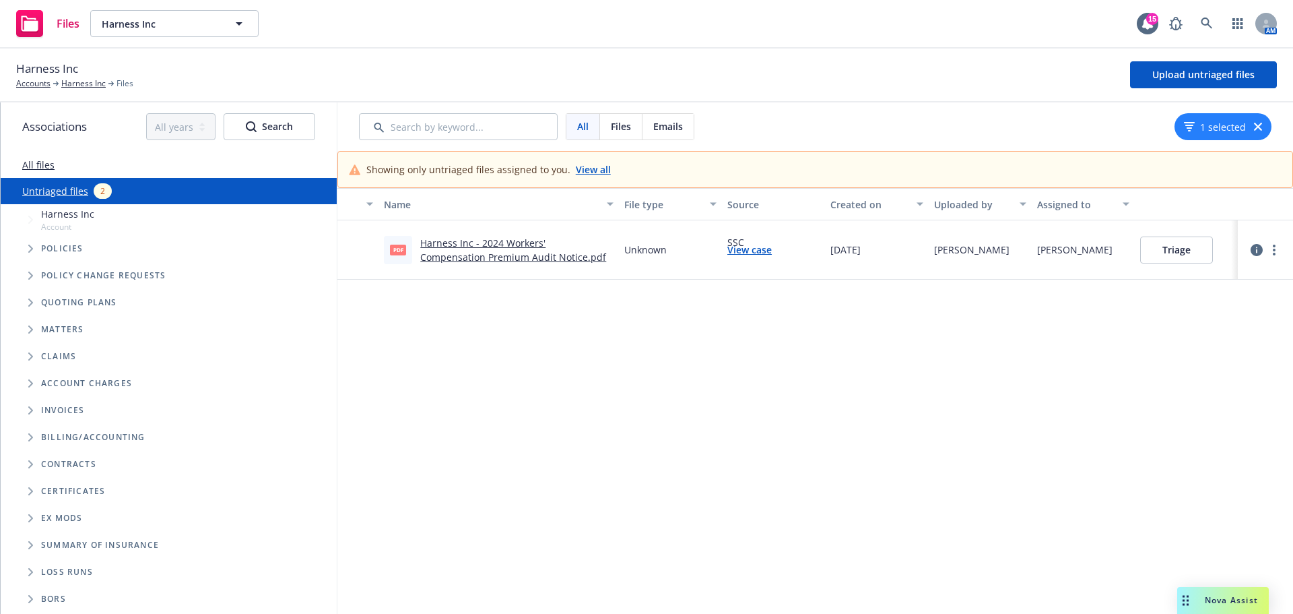
click at [502, 252] on link "Harness Inc - 2024 Workers' Compensation Premium Audit Notice.pdf" at bounding box center [513, 249] width 186 height 27
click at [1158, 252] on button "Triage" at bounding box center [1176, 249] width 73 height 27
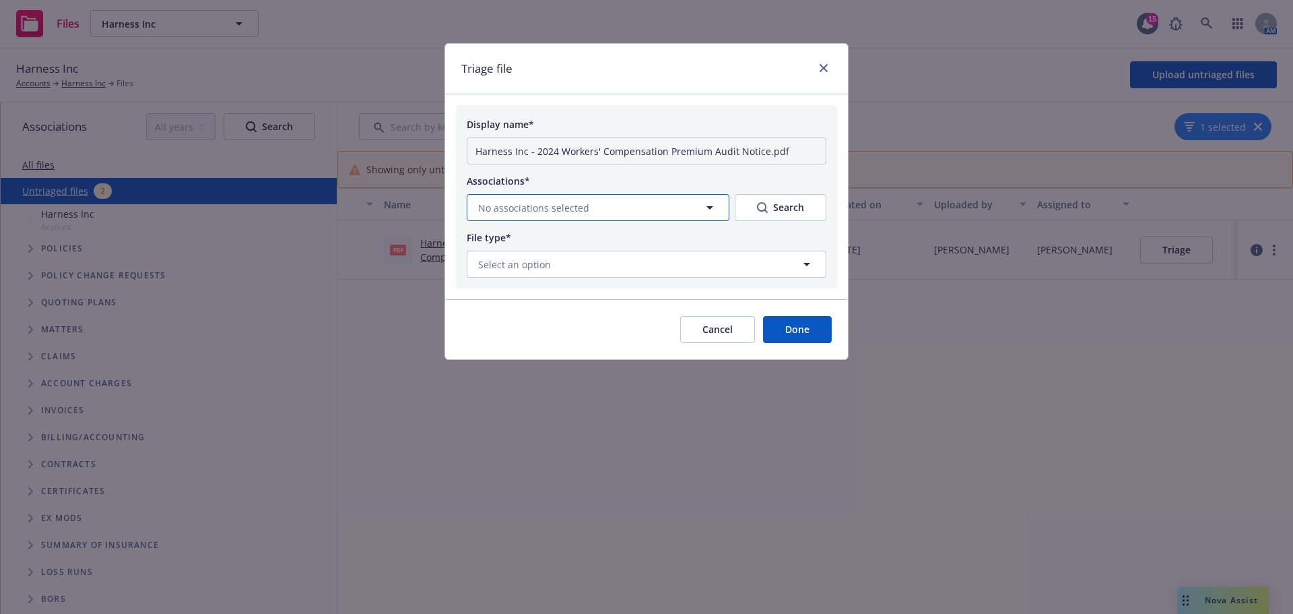
click at [708, 207] on icon "button" at bounding box center [709, 207] width 7 height 3
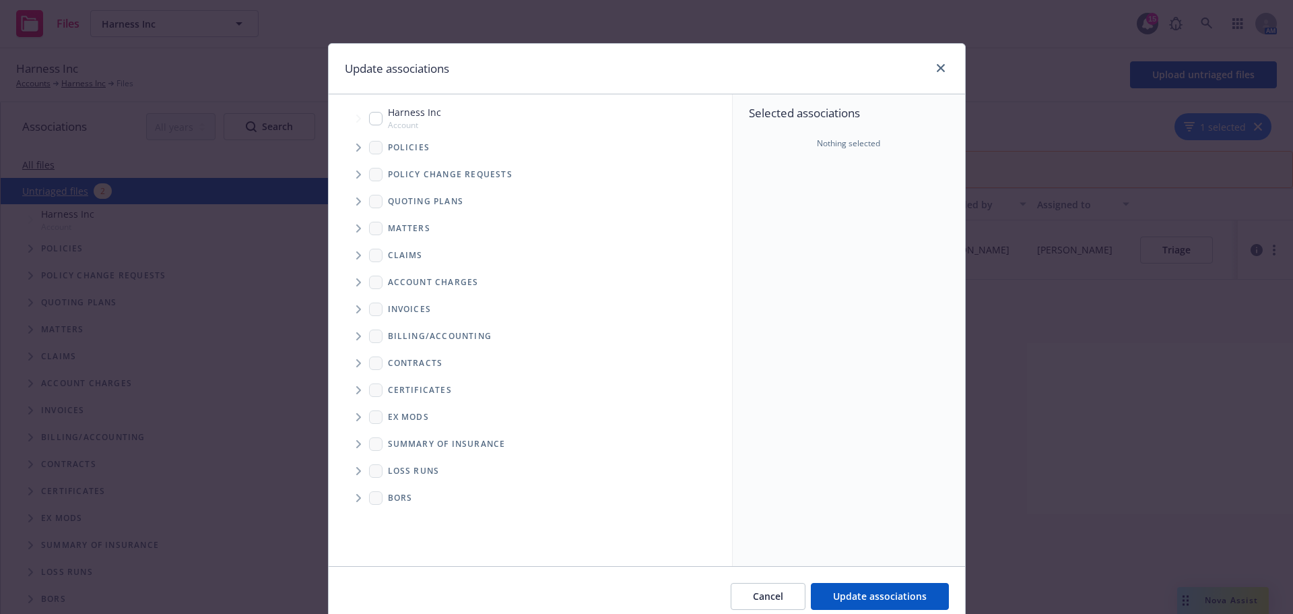
drag, startPoint x: 355, startPoint y: 149, endPoint x: 477, endPoint y: 178, distance: 125.9
click at [356, 149] on icon "Tree Example" at bounding box center [358, 147] width 5 height 8
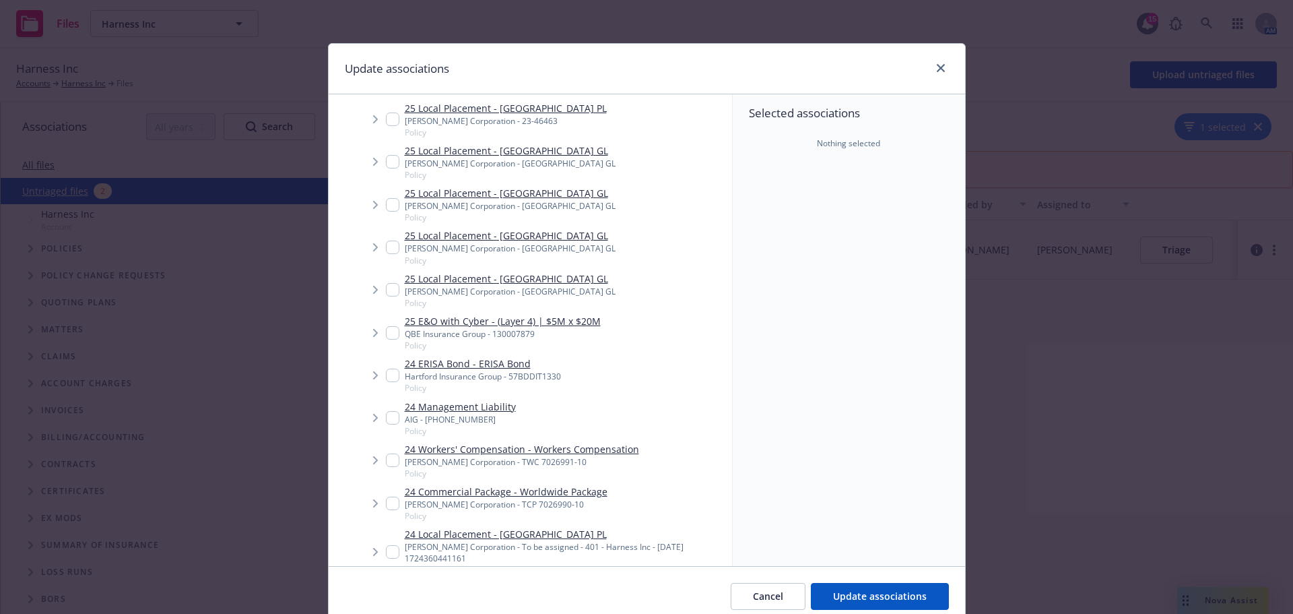
scroll to position [539, 0]
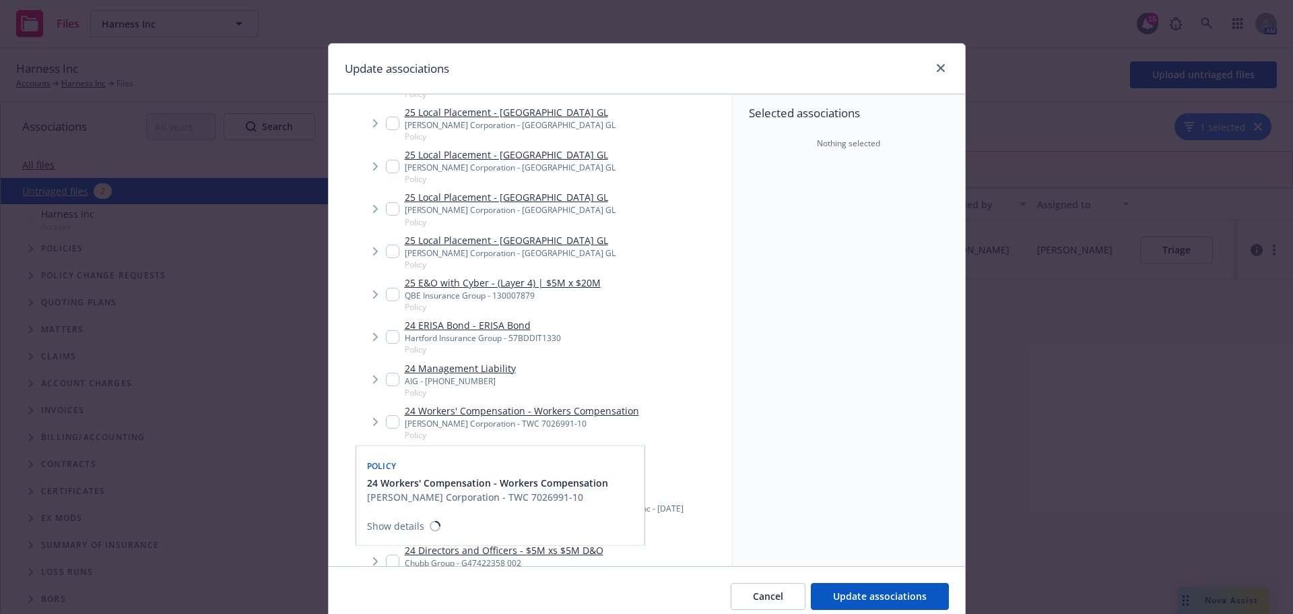
click at [386, 421] on input "Tree Example" at bounding box center [392, 421] width 13 height 13
checkbox input "true"
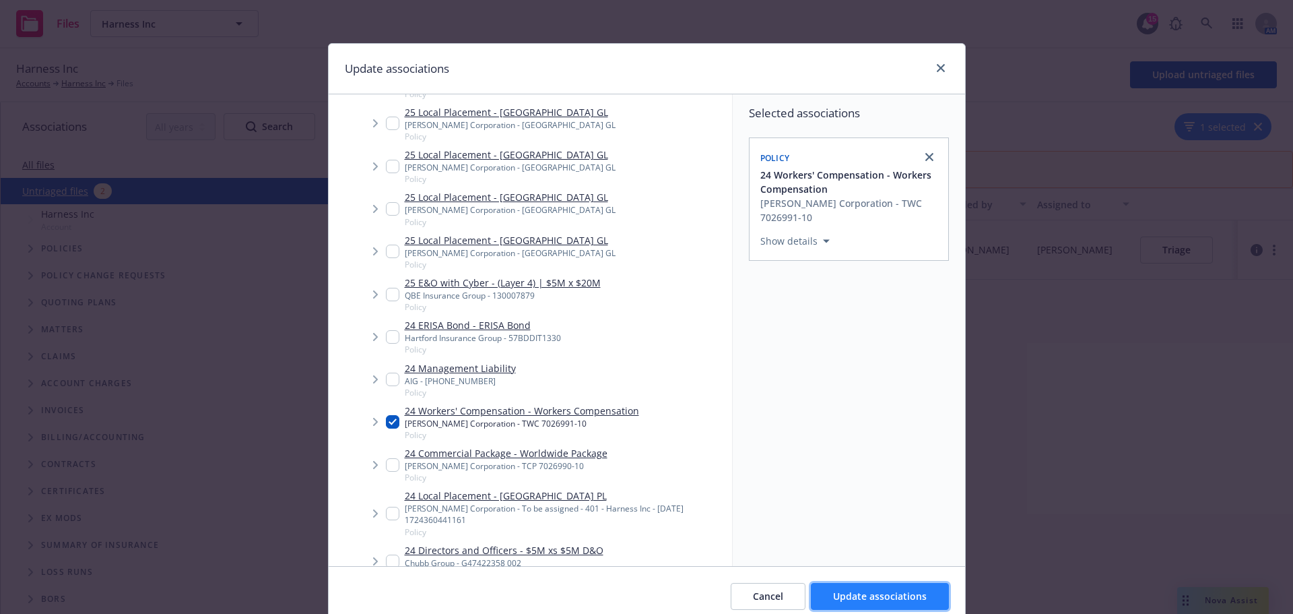
click at [883, 599] on span "Update associations" at bounding box center [880, 595] width 94 height 13
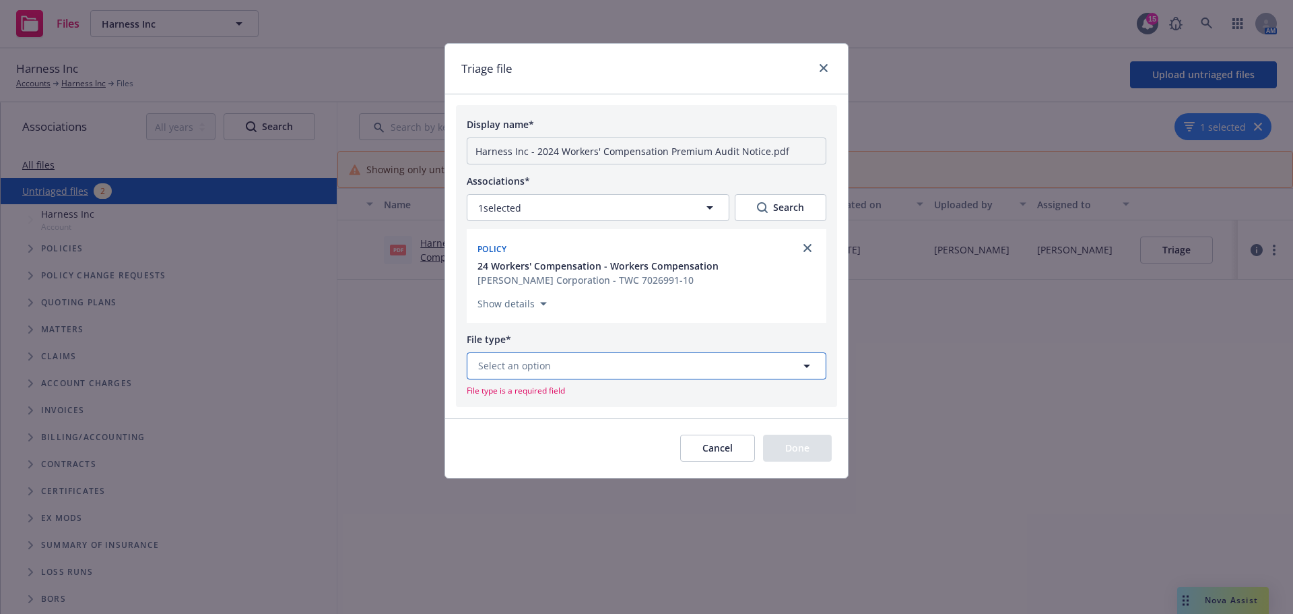
click at [551, 364] on button "Select an option" at bounding box center [647, 365] width 360 height 27
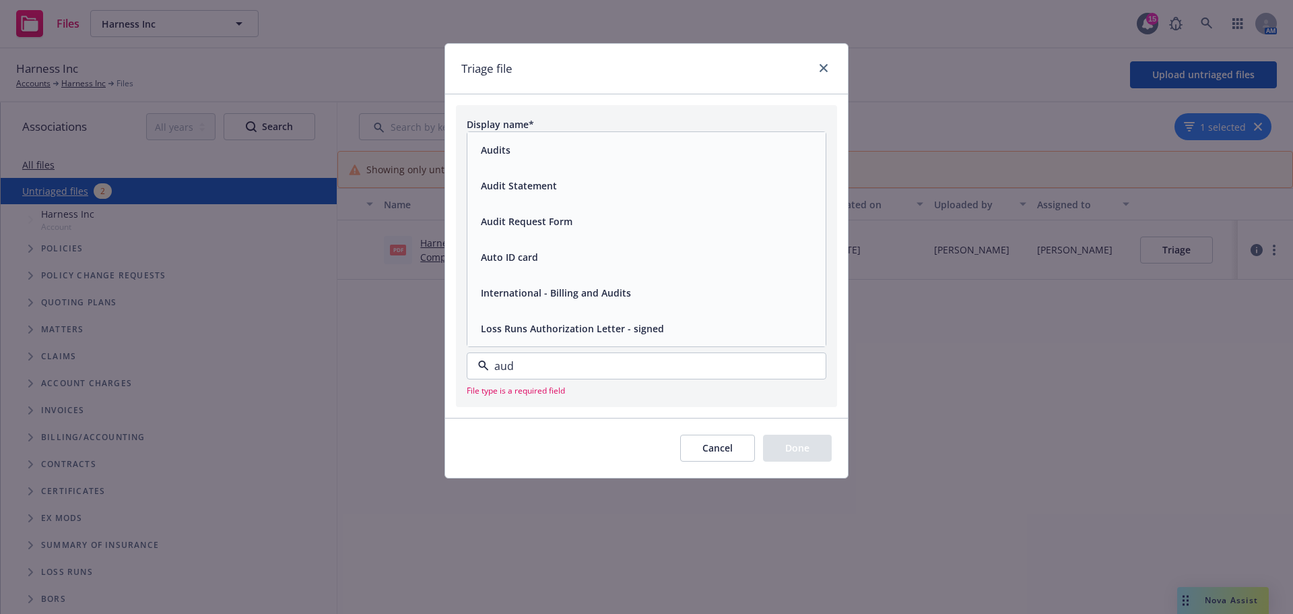
type input "audi"
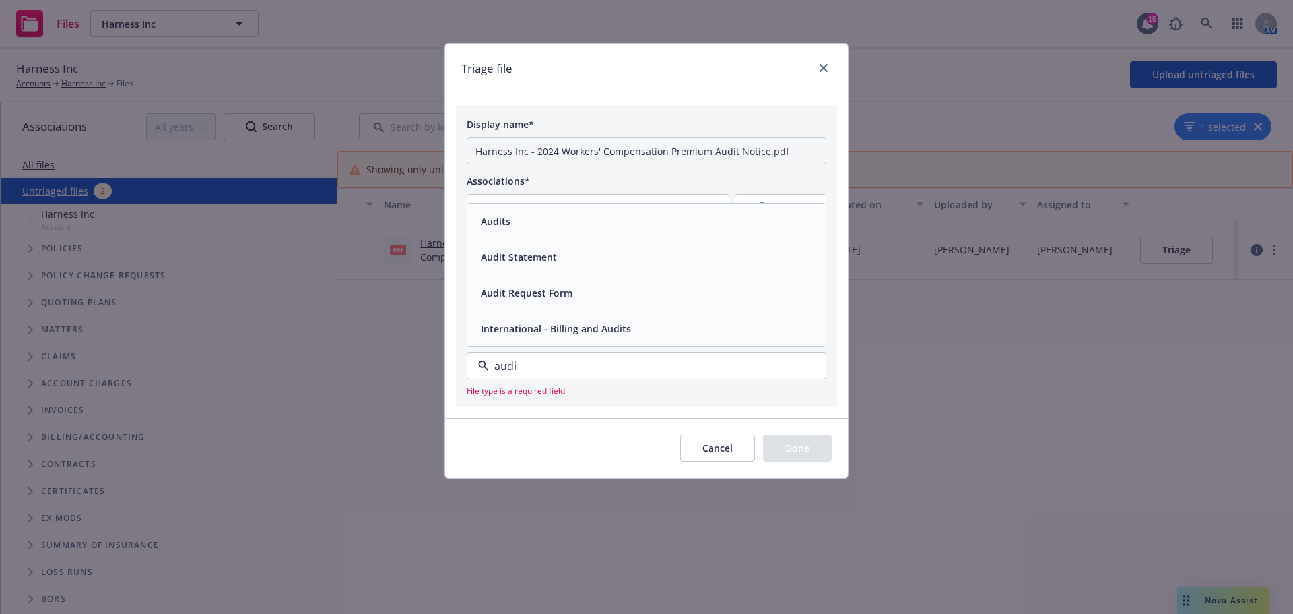
drag, startPoint x: 589, startPoint y: 239, endPoint x: 596, endPoint y: 228, distance: 13.3
click at [596, 228] on div "Audits Audit Statement Audit Request Form International - Billing and Audits" at bounding box center [646, 274] width 358 height 143
click at [597, 227] on div "Audits" at bounding box center [646, 221] width 342 height 20
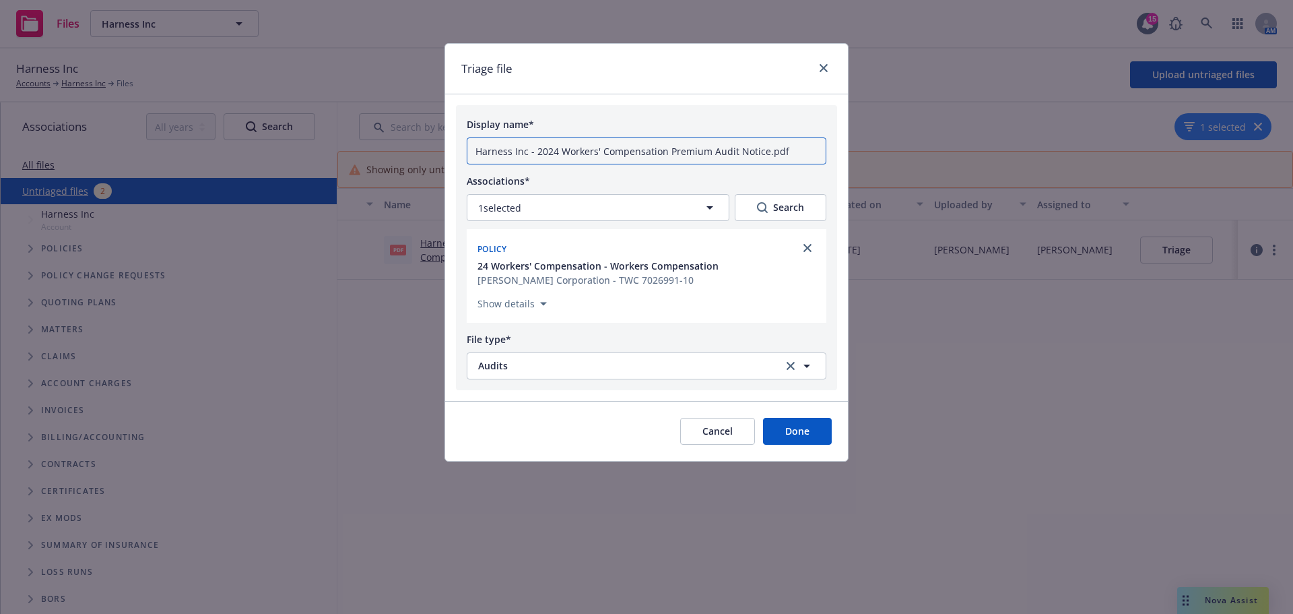
drag, startPoint x: 536, startPoint y: 152, endPoint x: 420, endPoint y: 152, distance: 116.5
click at [420, 152] on div "Triage file Display name* Harness Inc - 2024 Workers' Compensation Premium Audi…" at bounding box center [646, 307] width 1293 height 614
type input "2024 Workers' Compensation Premium Audit Notice.pdf"
click at [805, 438] on button "Done" at bounding box center [797, 431] width 69 height 27
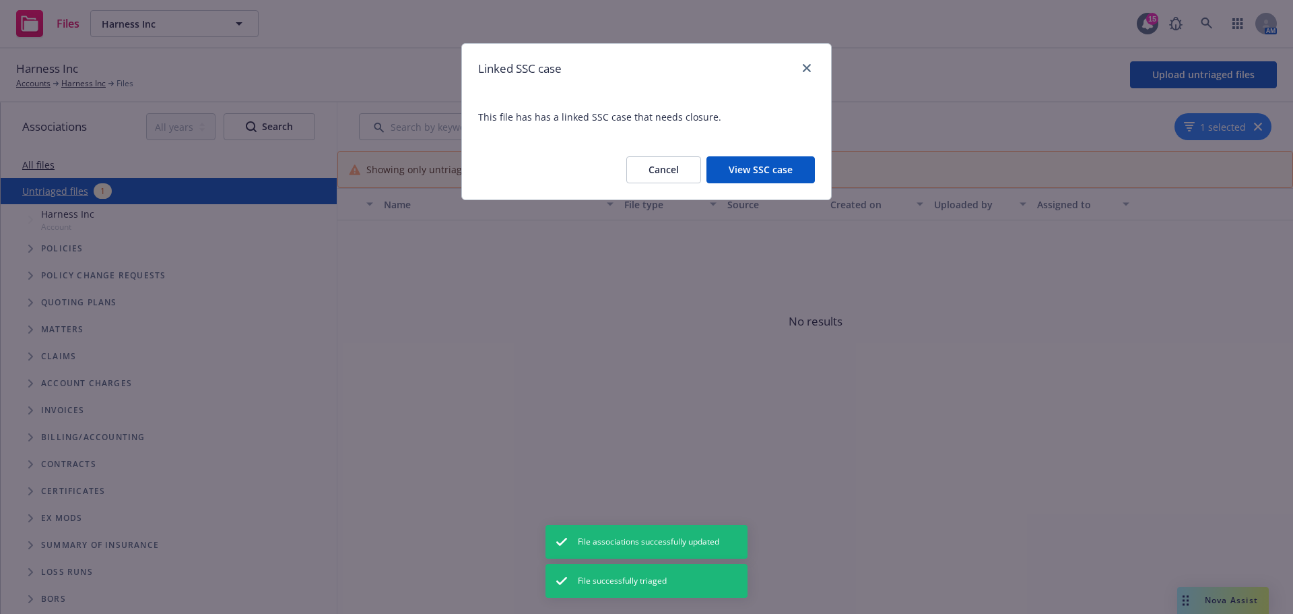
click at [795, 166] on button "View SSC case" at bounding box center [760, 169] width 108 height 27
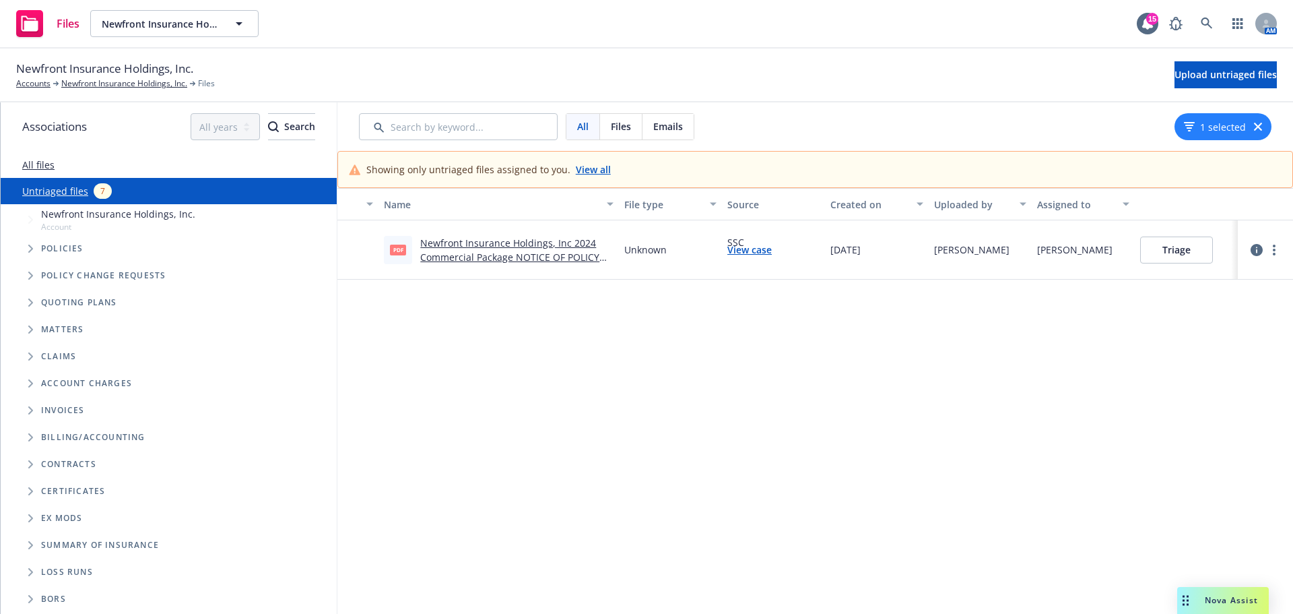
click at [539, 252] on link "Newfront Insurance Holdings, Inc 2024 Commercial Package NOTICE OF POLICY CONDI…" at bounding box center [509, 256] width 179 height 41
click at [1177, 252] on button "Triage" at bounding box center [1176, 249] width 73 height 27
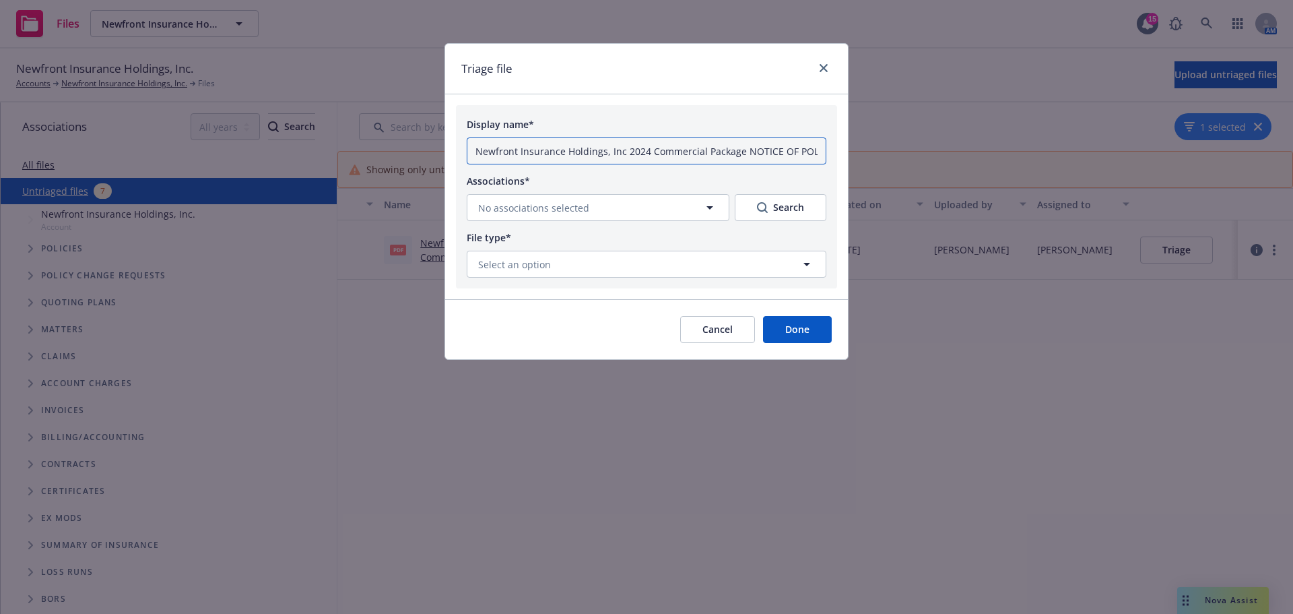
drag, startPoint x: 626, startPoint y: 154, endPoint x: 427, endPoint y: 141, distance: 199.1
click at [427, 141] on div "Triage file Display name* Newfront Insurance Holdings, Inc 2024 Commercial Pack…" at bounding box center [646, 307] width 1293 height 614
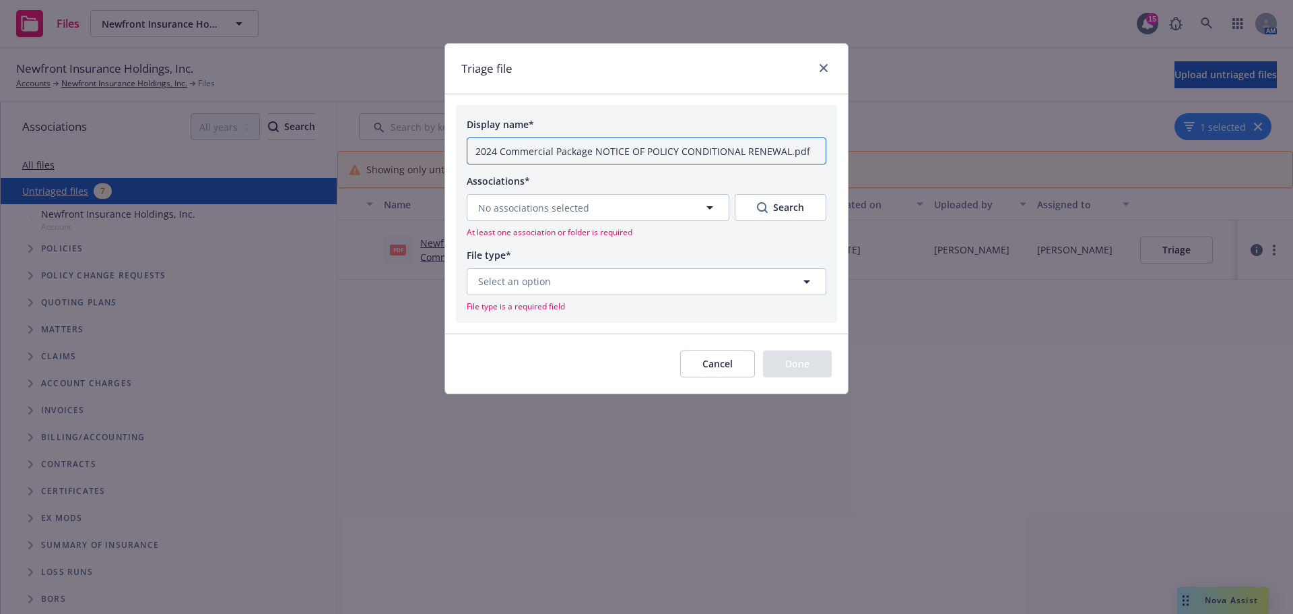
type input "2024 Commercial Package NOTICE OF POLICY CONDITIONAL RENEWAL.pdf"
click at [710, 204] on icon "button" at bounding box center [710, 207] width 16 height 16
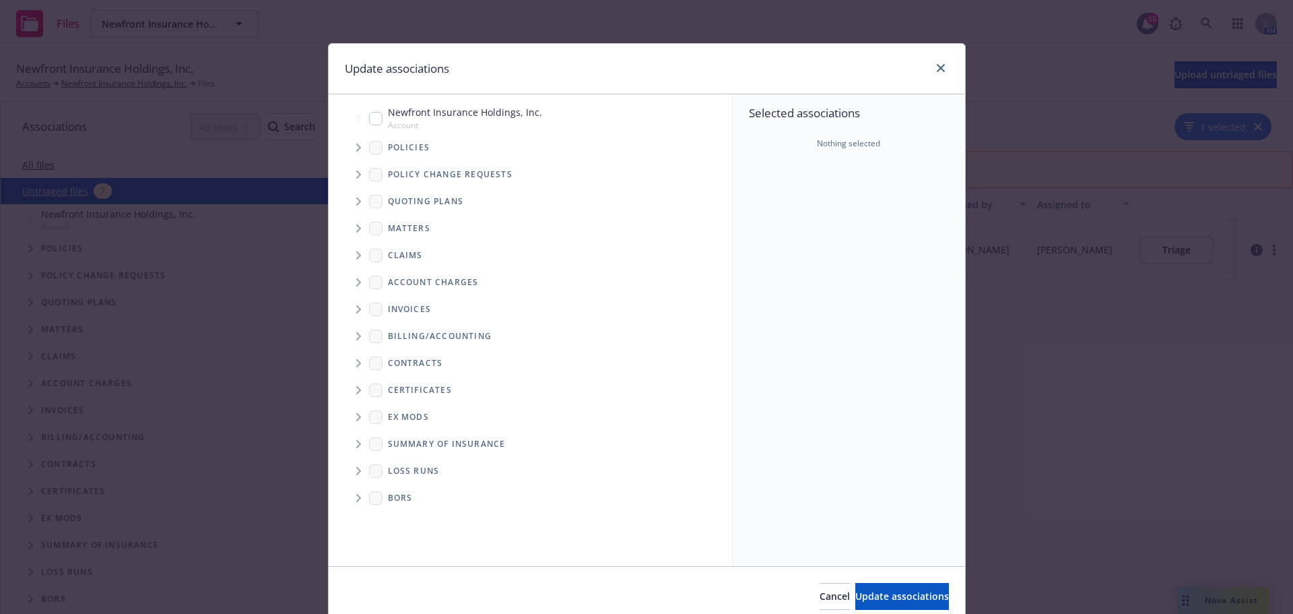
click at [360, 146] on span "Tree Example" at bounding box center [359, 148] width 22 height 22
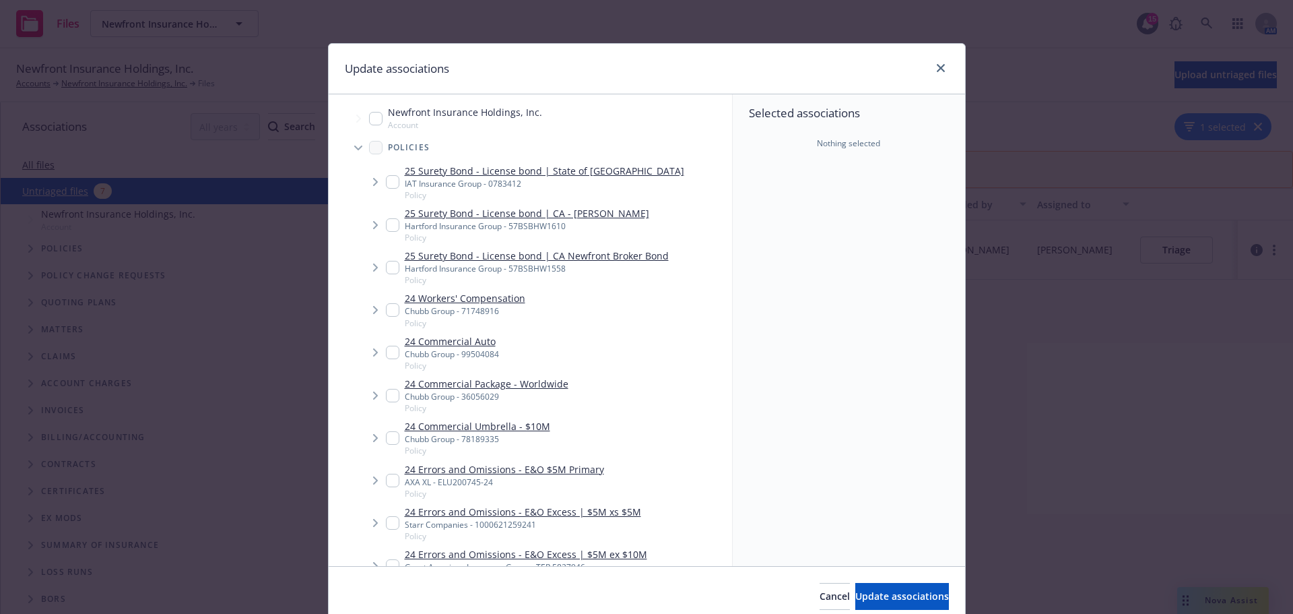
click at [358, 145] on span "Tree Example" at bounding box center [359, 148] width 22 height 22
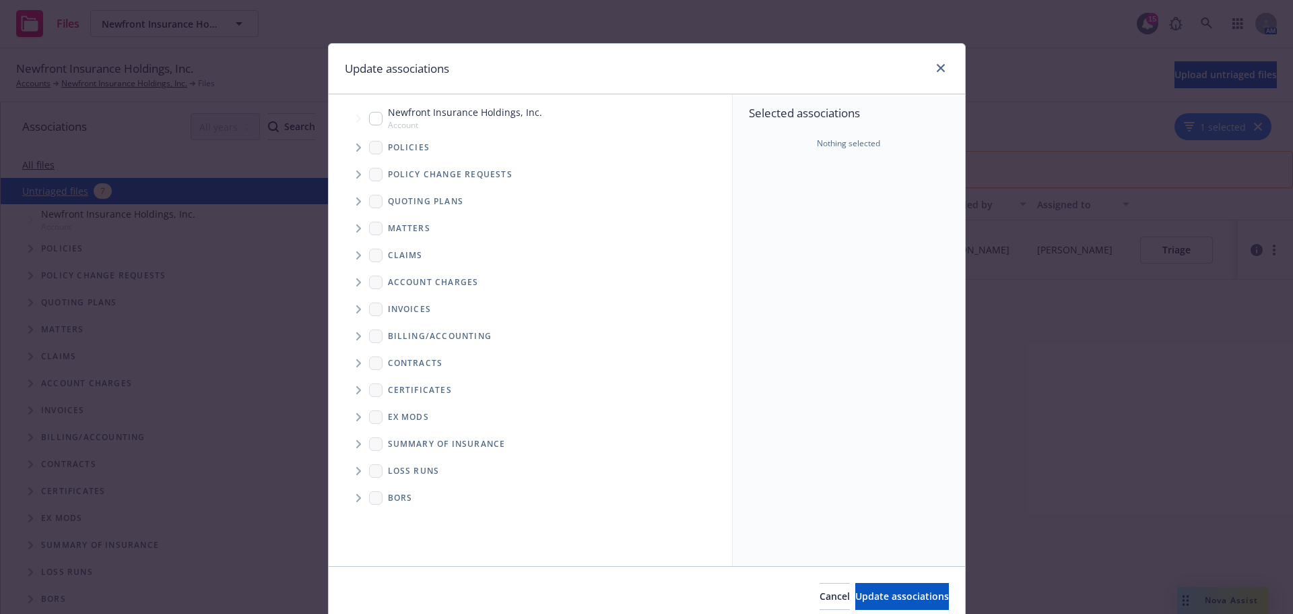
click at [354, 189] on div "Quoting plans" at bounding box center [537, 201] width 390 height 27
click at [358, 202] on span "Tree Example" at bounding box center [359, 202] width 22 height 22
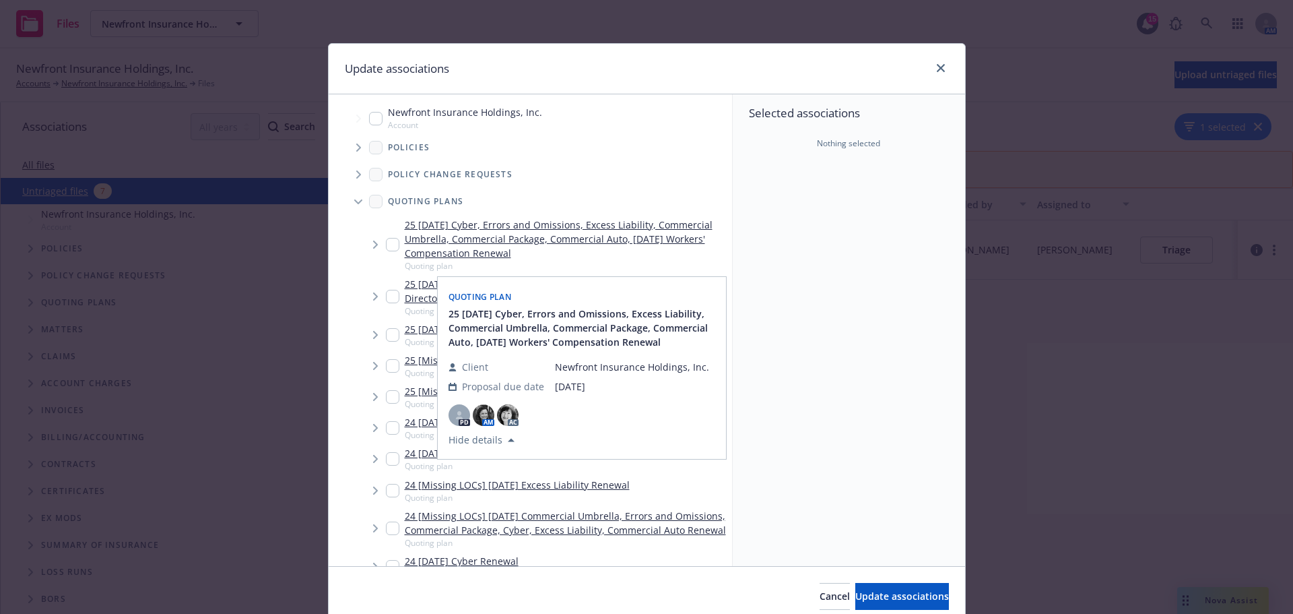
click at [389, 248] on input "Tree Example" at bounding box center [392, 244] width 13 height 13
checkbox input "true"
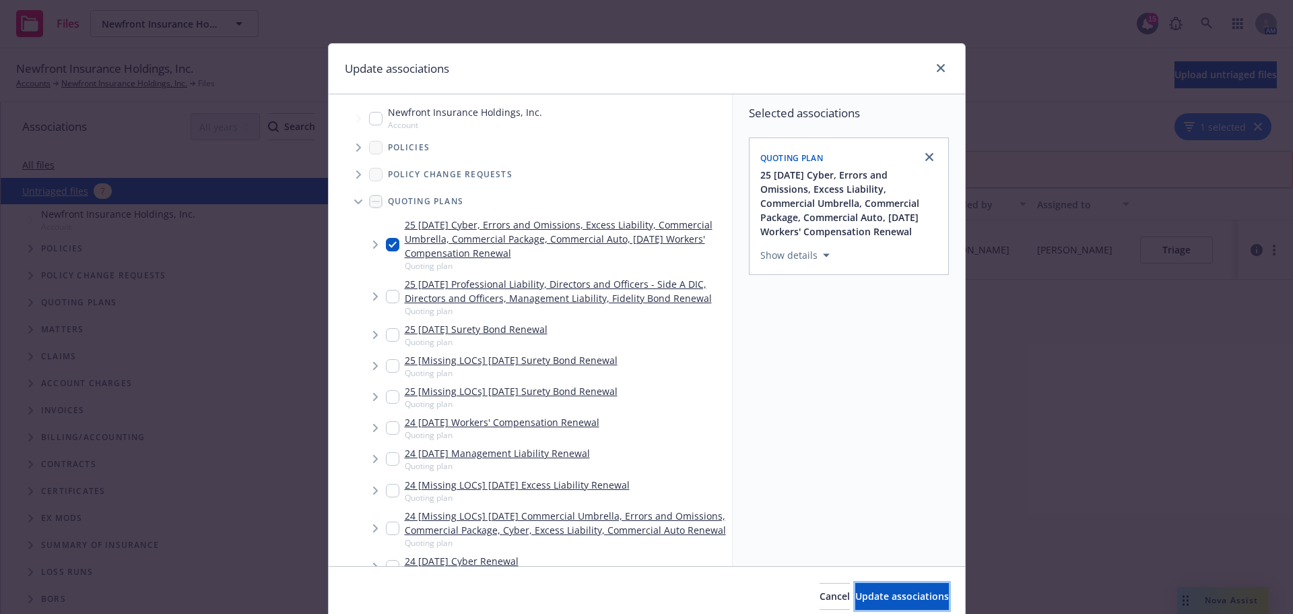
click at [873, 599] on span "Update associations" at bounding box center [902, 595] width 94 height 13
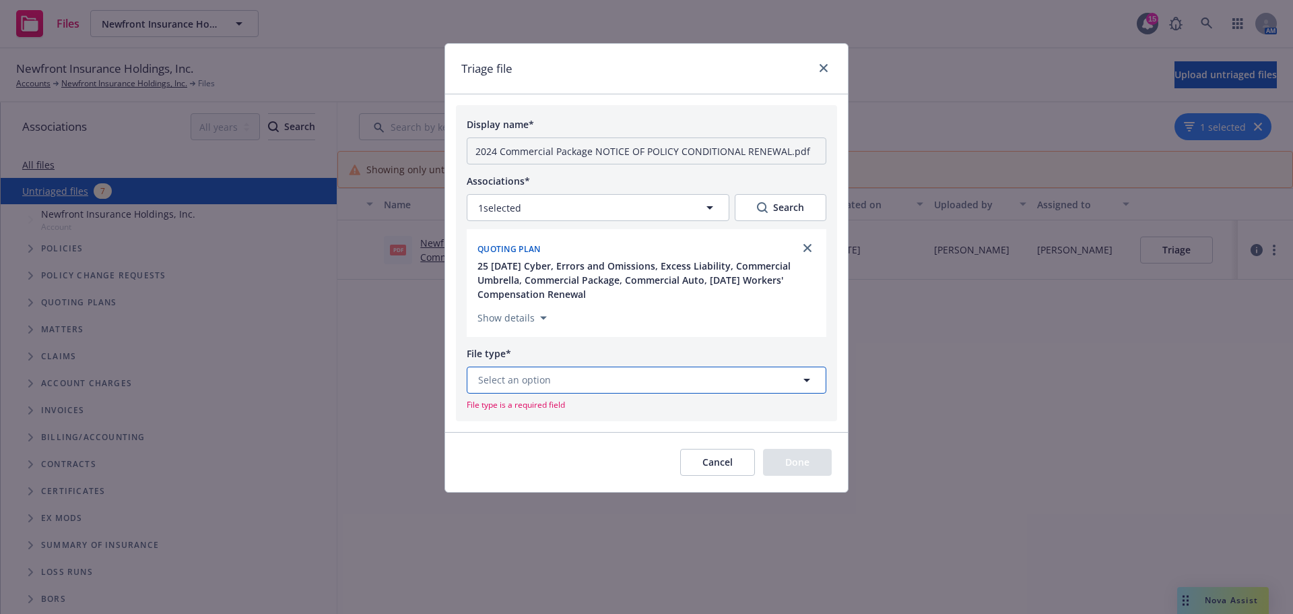
click at [558, 374] on button "Select an option" at bounding box center [647, 379] width 360 height 27
type input "condi"
click at [667, 343] on div "Conditional Renewal Notice" at bounding box center [646, 343] width 342 height 20
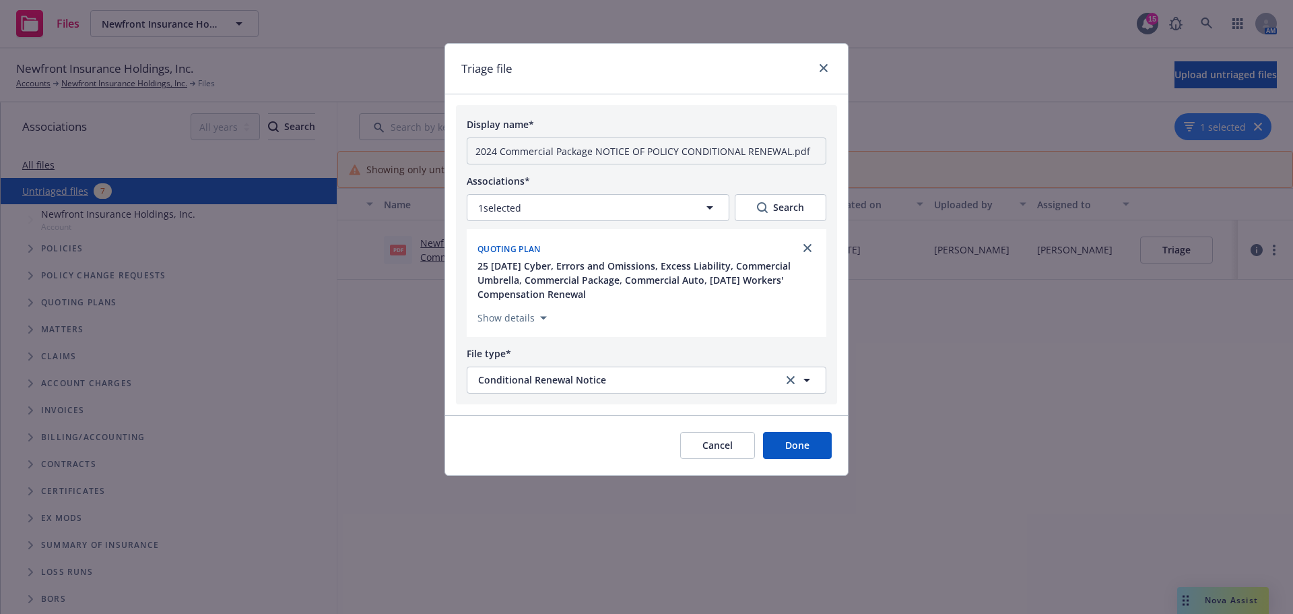
click at [814, 443] on button "Done" at bounding box center [797, 445] width 69 height 27
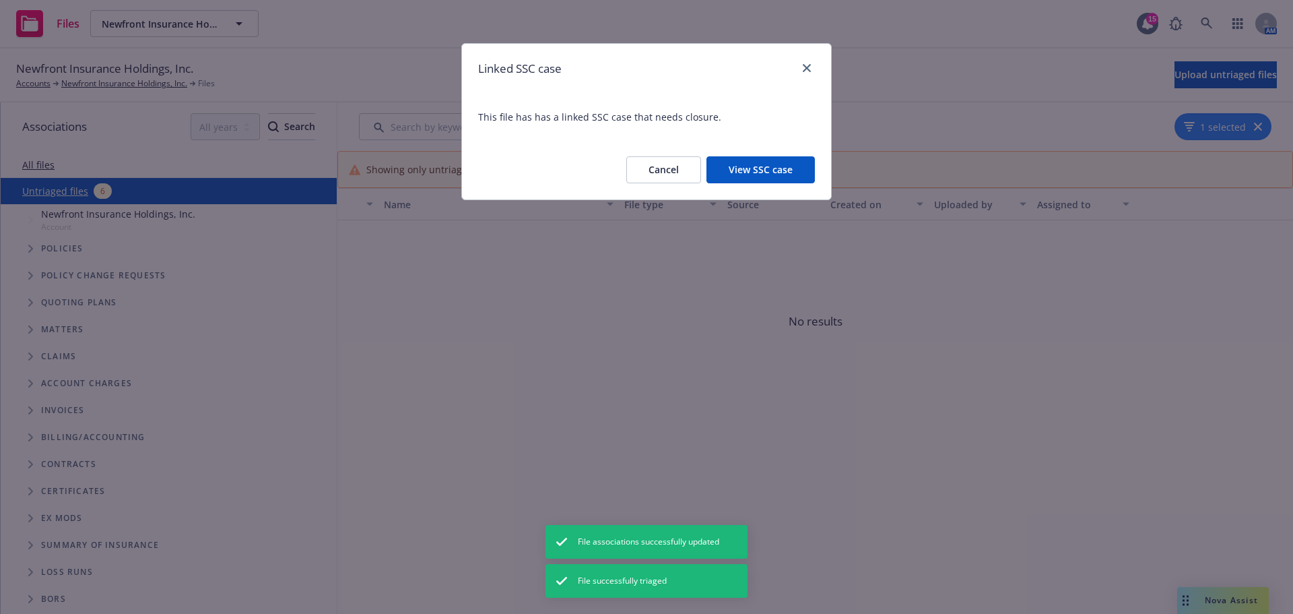
click at [767, 170] on button "View SSC case" at bounding box center [760, 169] width 108 height 27
